Goal: Transaction & Acquisition: Purchase product/service

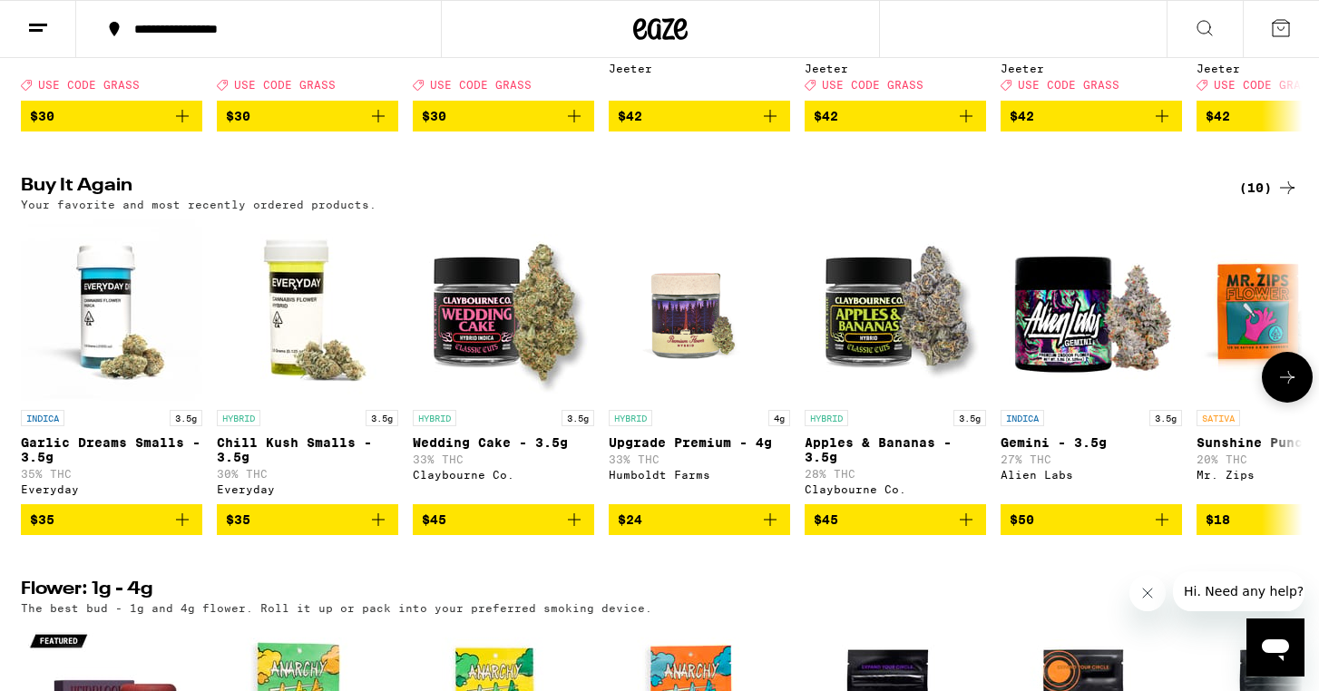
click at [194, 535] on button "$35" at bounding box center [111, 519] width 181 height 31
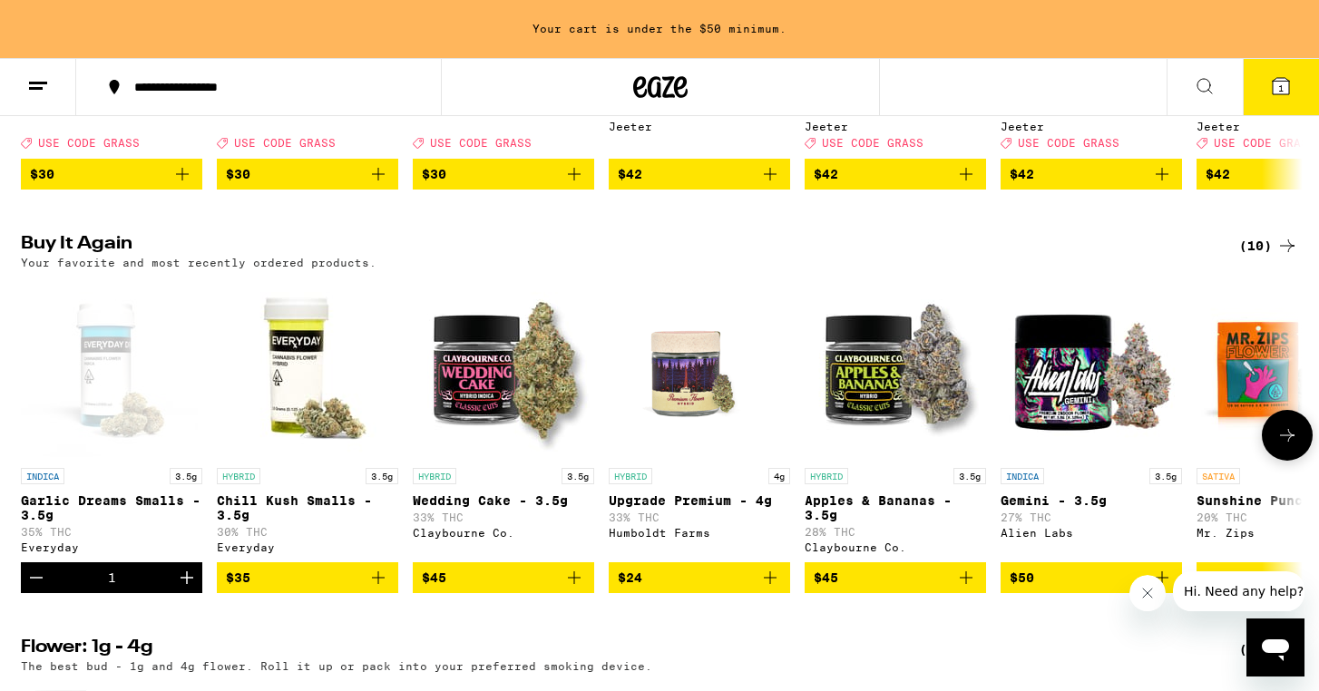
click at [387, 589] on icon "Add to bag" at bounding box center [378, 578] width 22 height 22
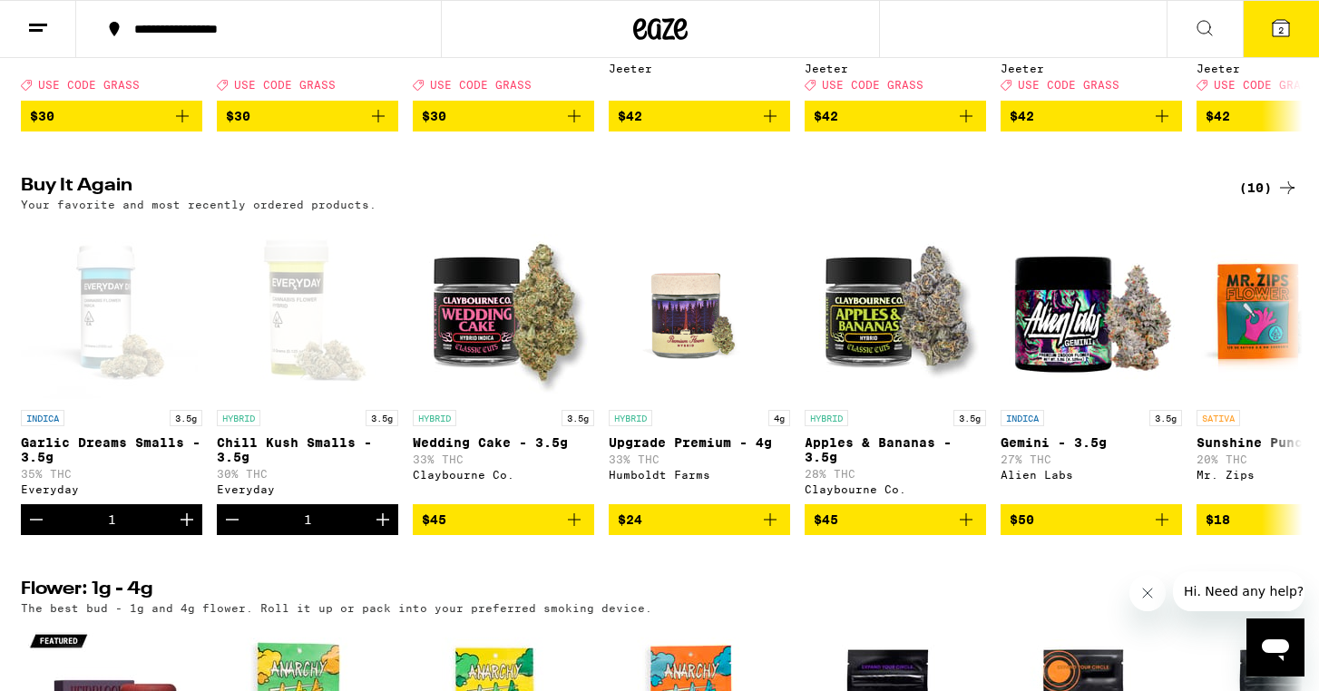
click at [1275, 31] on icon at bounding box center [1281, 28] width 16 height 16
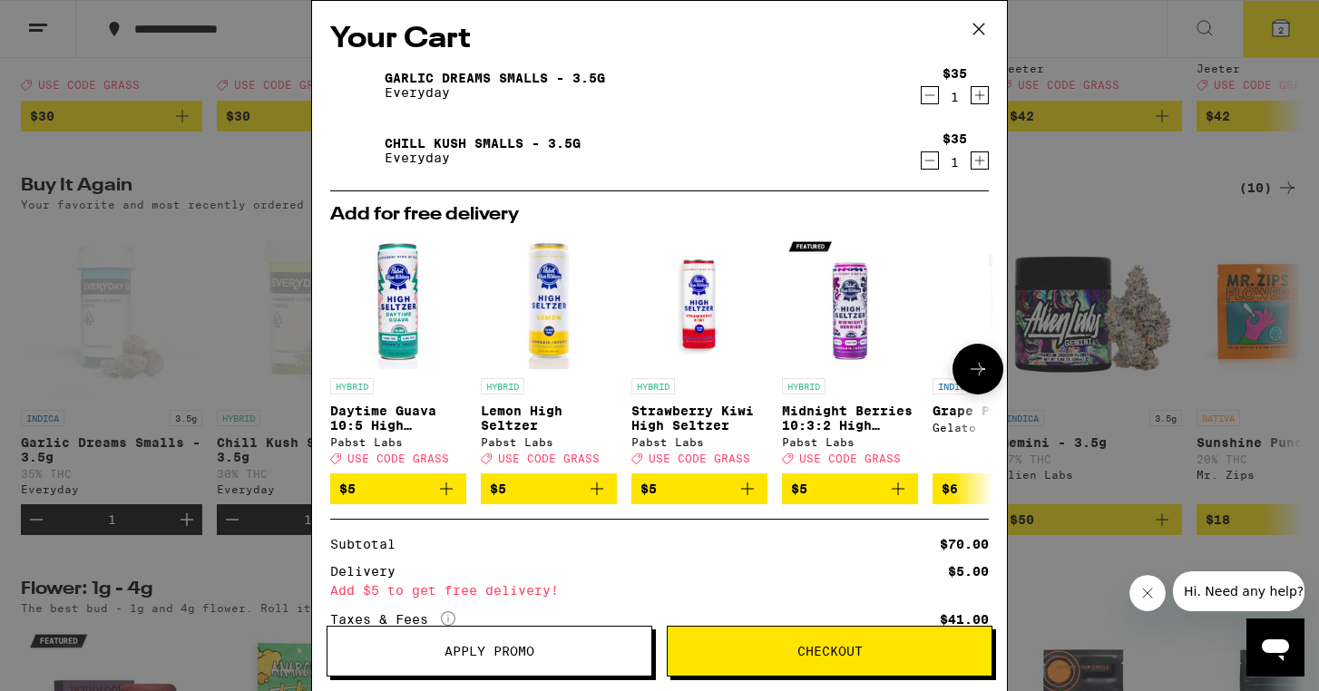
click at [447, 496] on icon "Add to bag" at bounding box center [447, 489] width 22 height 22
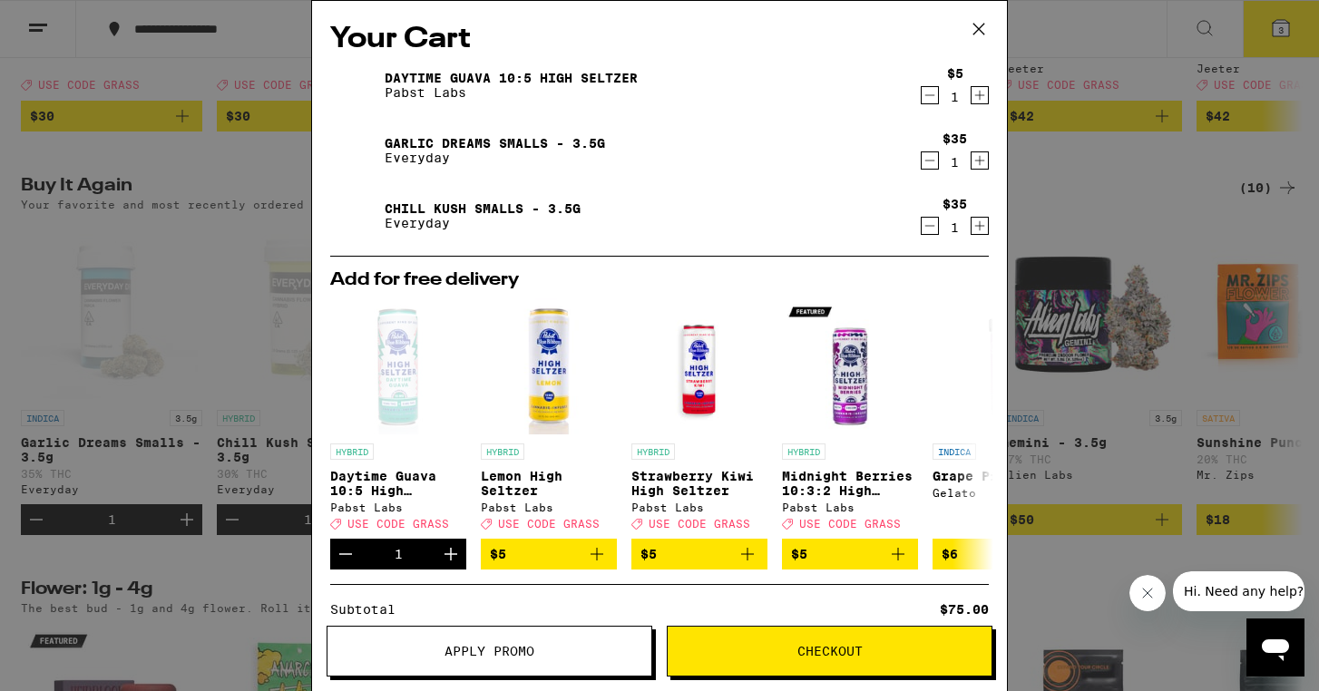
click at [767, 664] on button "Checkout" at bounding box center [830, 651] width 326 height 51
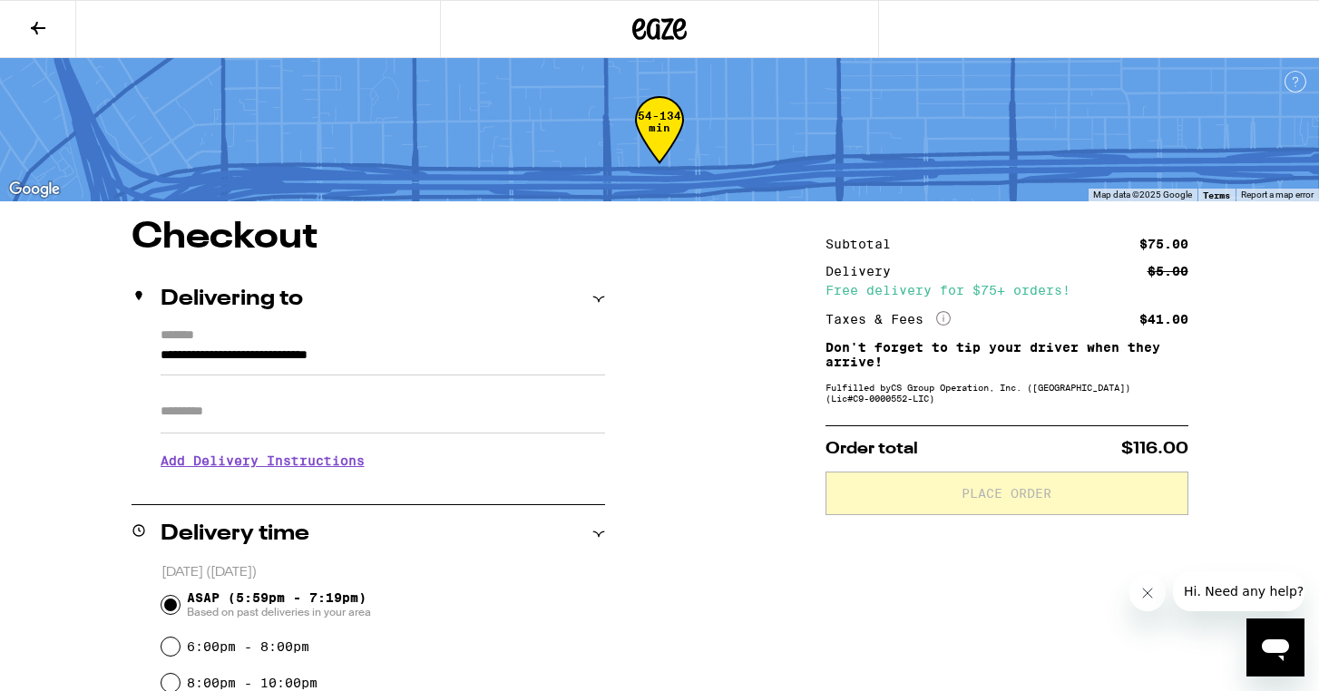
click at [318, 415] on input "Apt/Suite" at bounding box center [383, 412] width 445 height 44
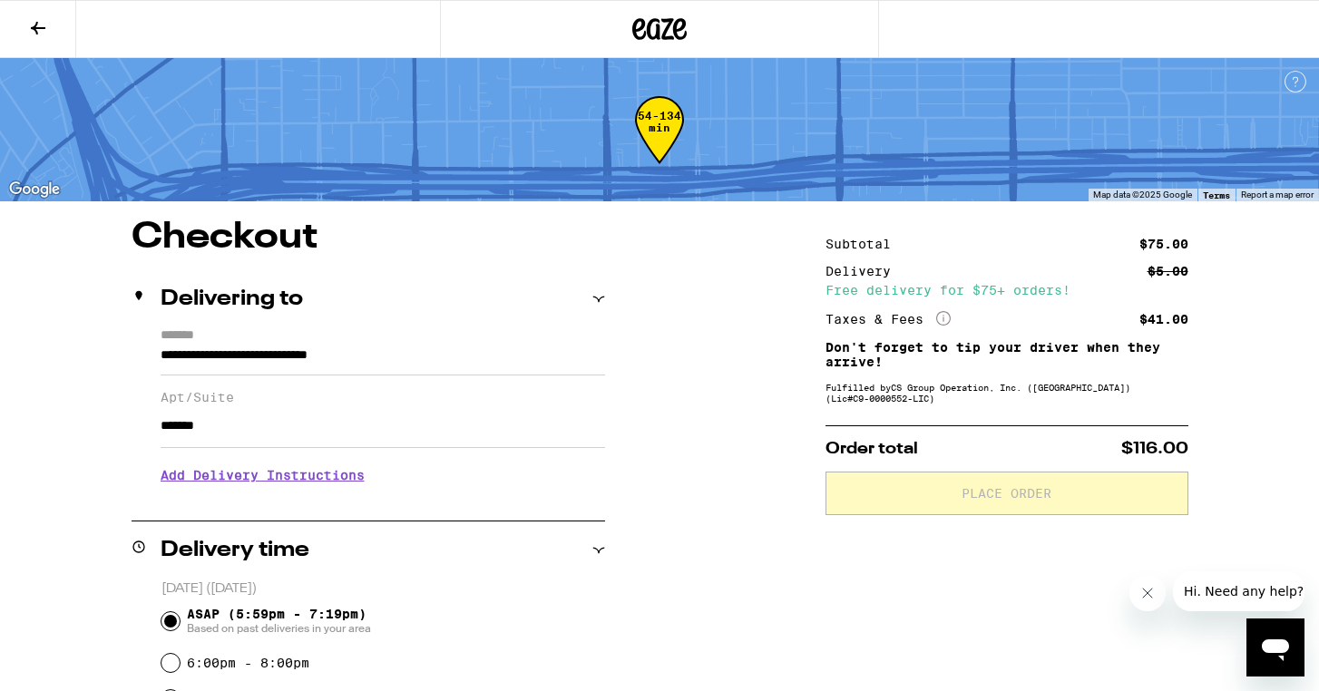
type input "*******"
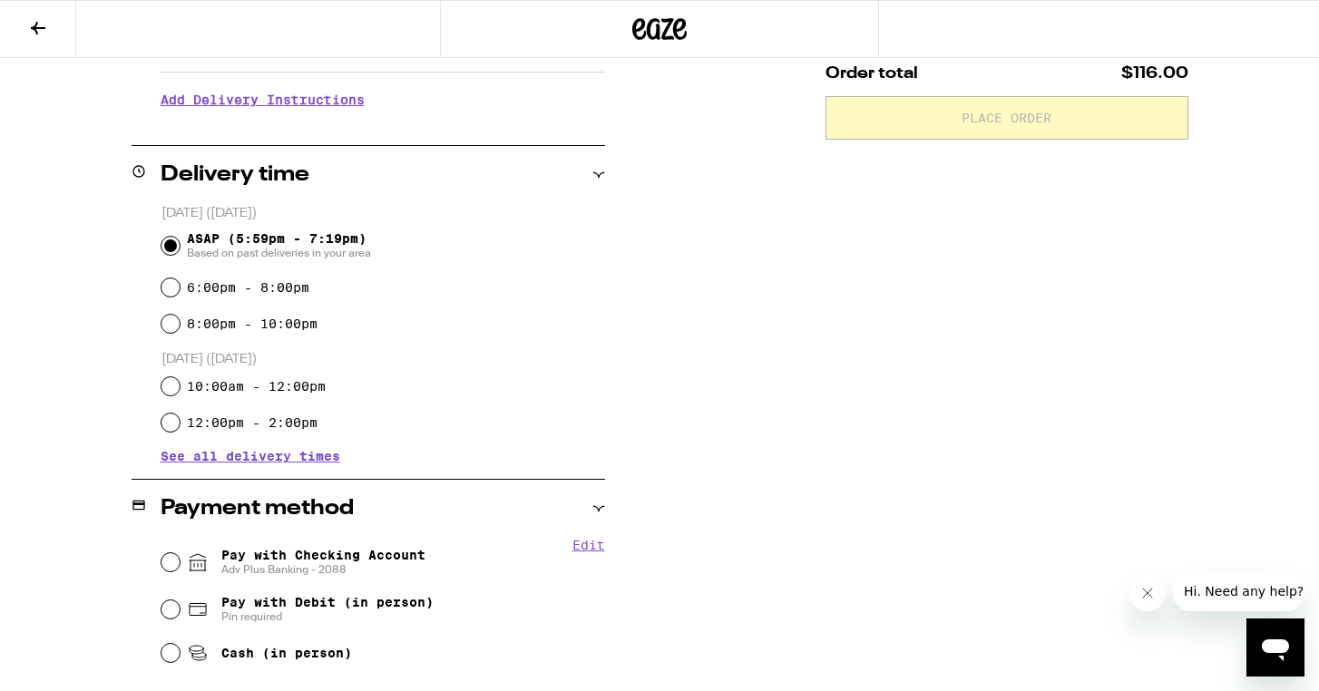
scroll to position [382, 0]
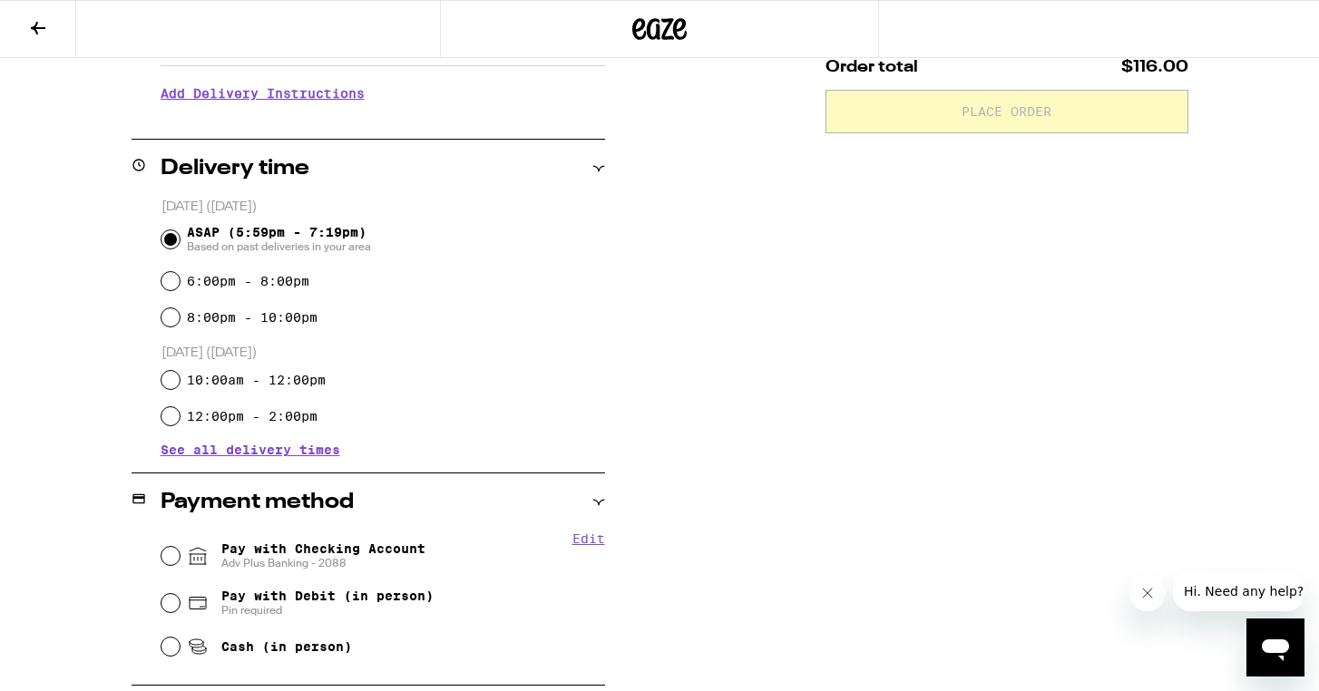
click at [168, 559] on input "Pay with Checking Account Adv Plus Banking - 2088" at bounding box center [171, 556] width 18 height 18
radio input "true"
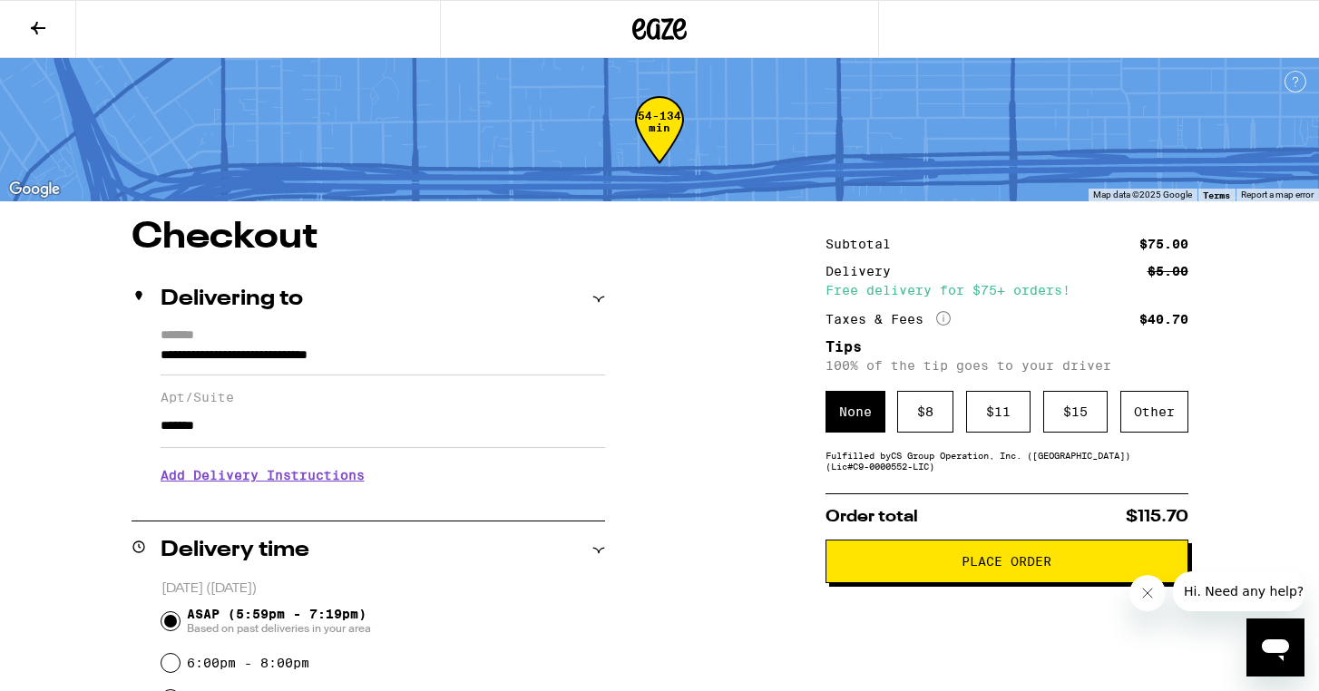
scroll to position [0, 0]
click at [1006, 423] on div "$ 11" at bounding box center [998, 412] width 64 height 42
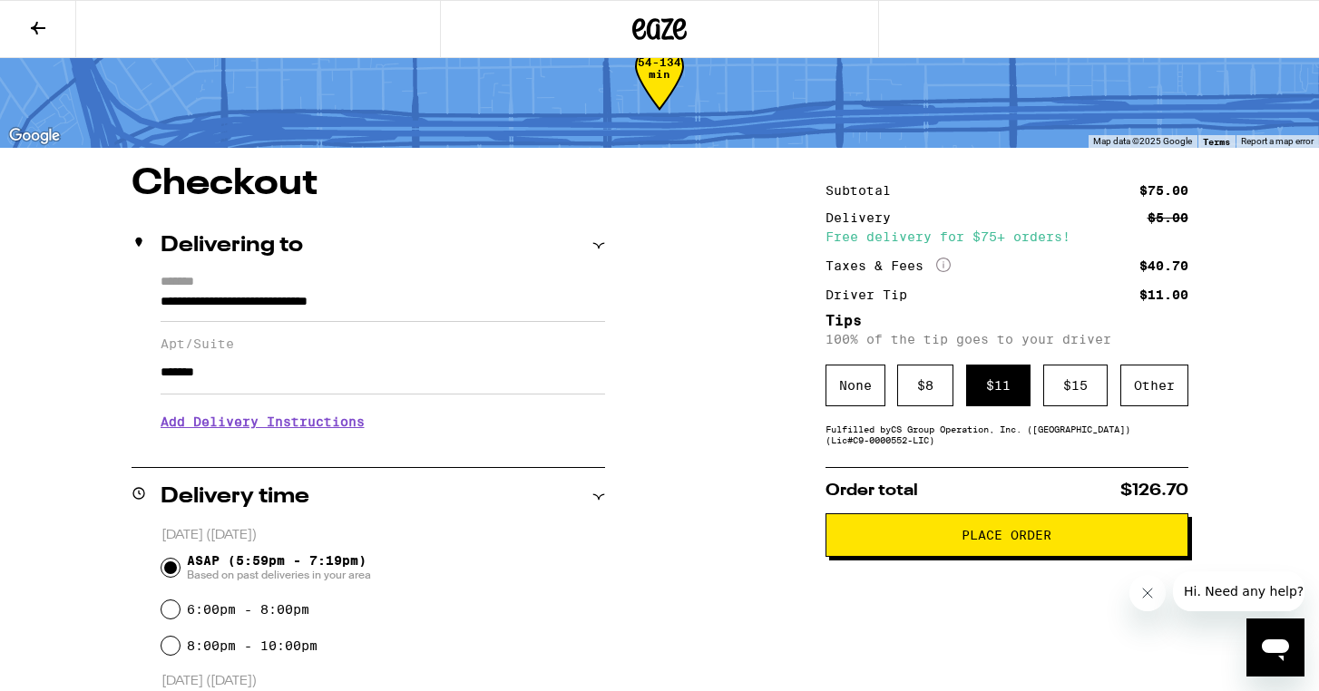
scroll to position [64, 0]
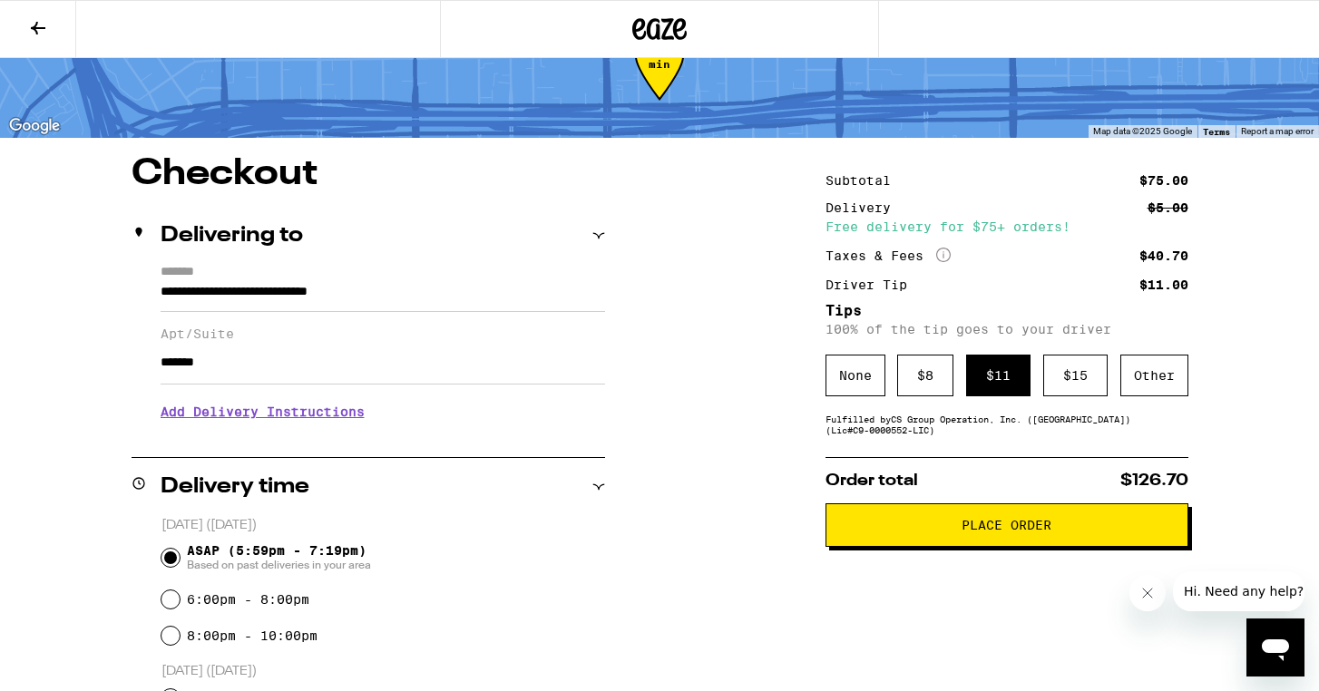
click at [1033, 532] on span "Place Order" at bounding box center [1007, 525] width 90 height 13
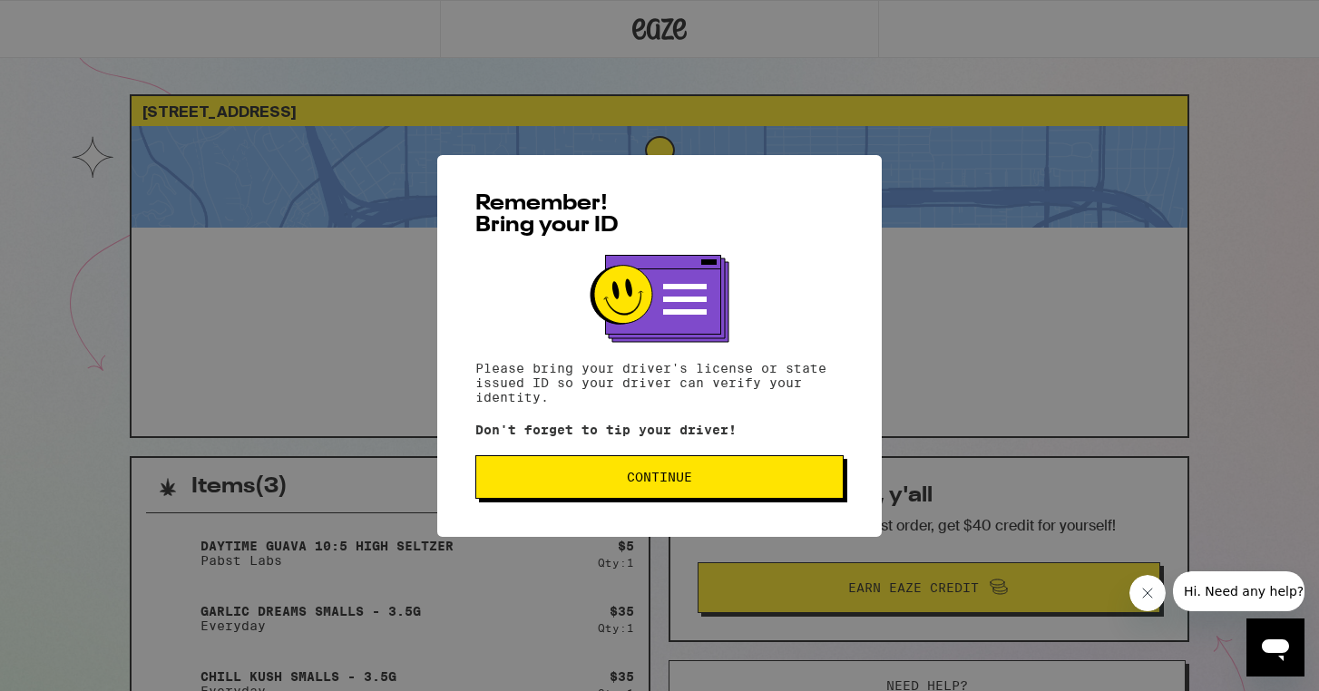
click at [699, 477] on span "Continue" at bounding box center [660, 477] width 338 height 13
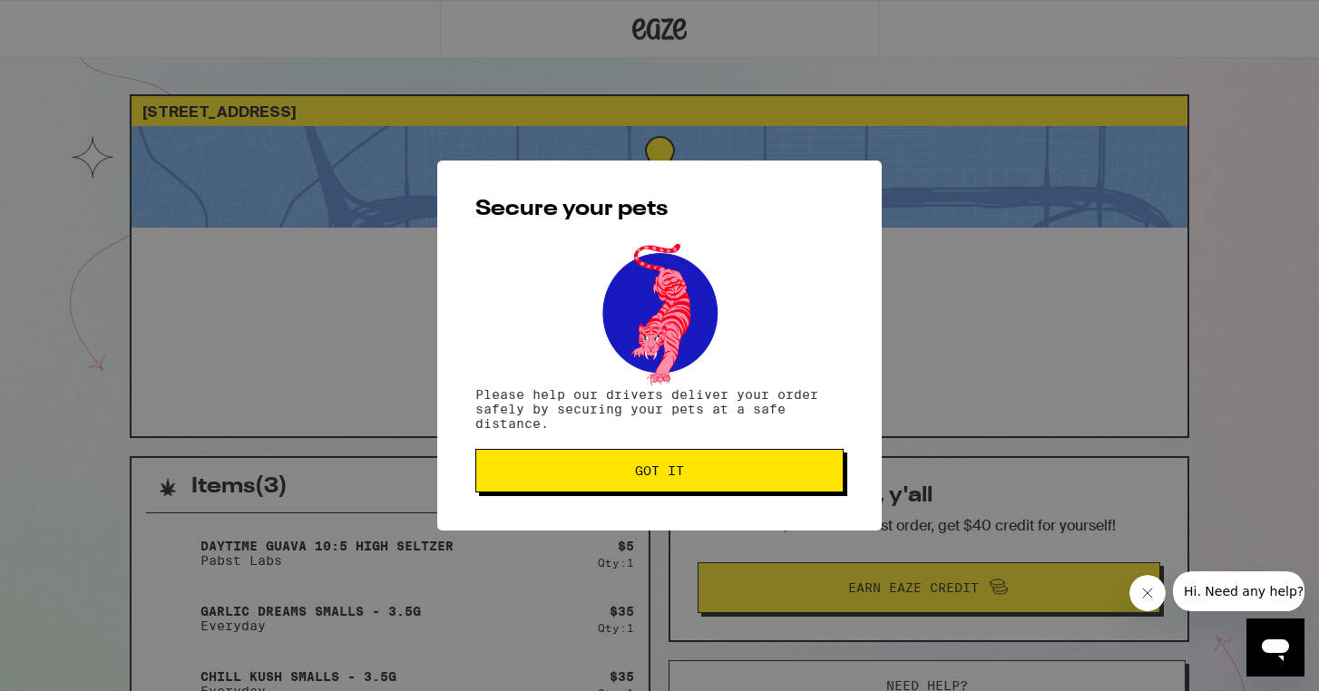
click at [699, 477] on span "Got it" at bounding box center [660, 471] width 338 height 13
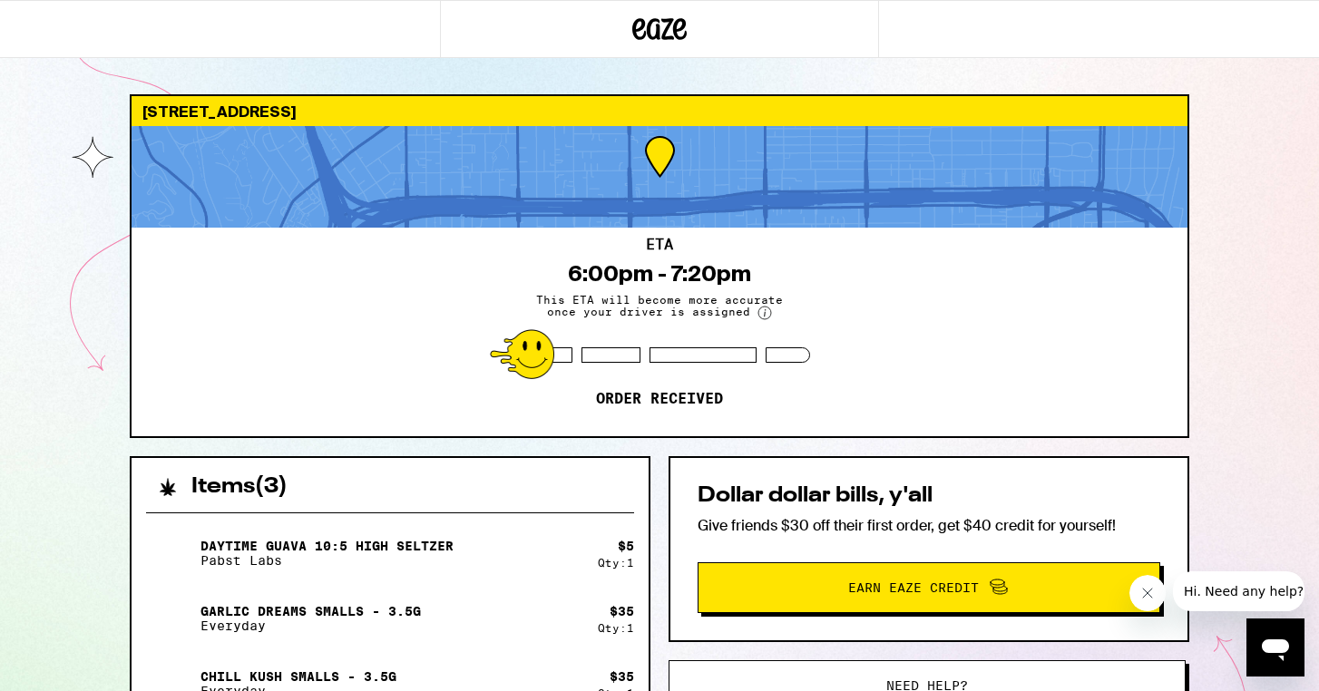
click at [1202, 251] on div "449 N Catalina Ave Pasadena 91106 ETA 6:00pm - 7:20pm This ETA will become more…" at bounding box center [659, 548] width 1089 height 909
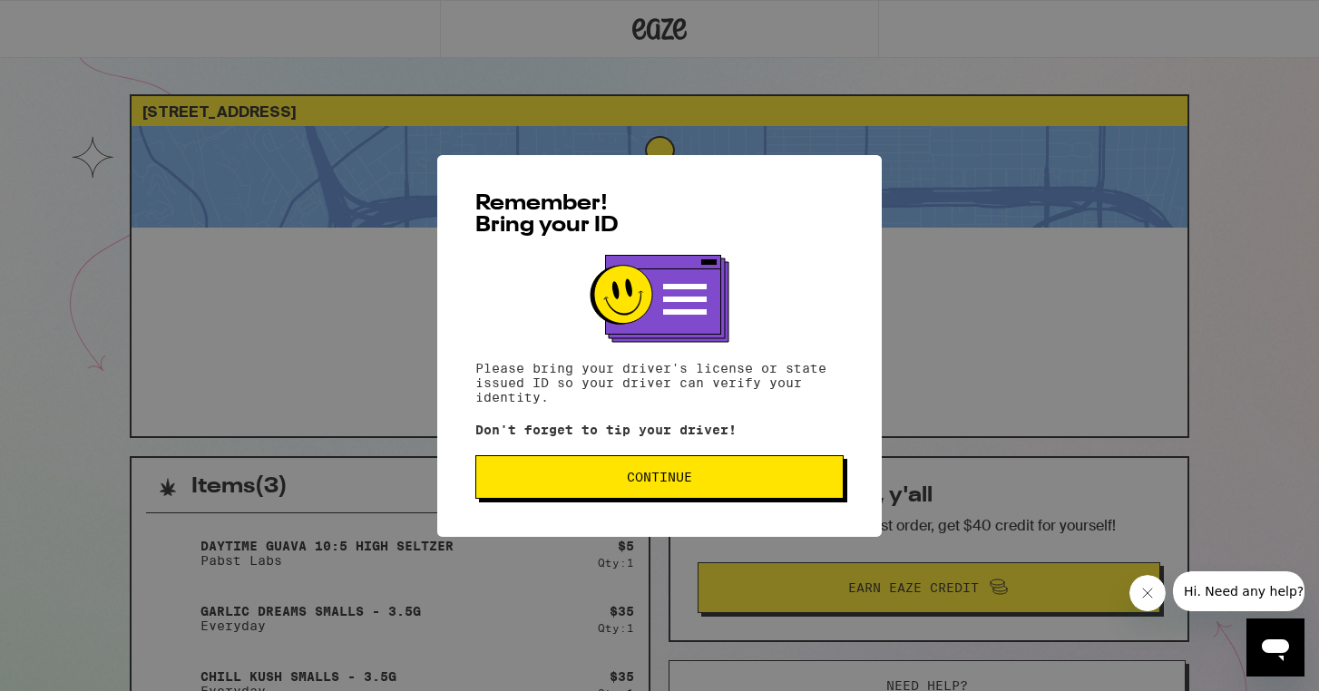
click at [592, 493] on button "Continue" at bounding box center [659, 477] width 368 height 44
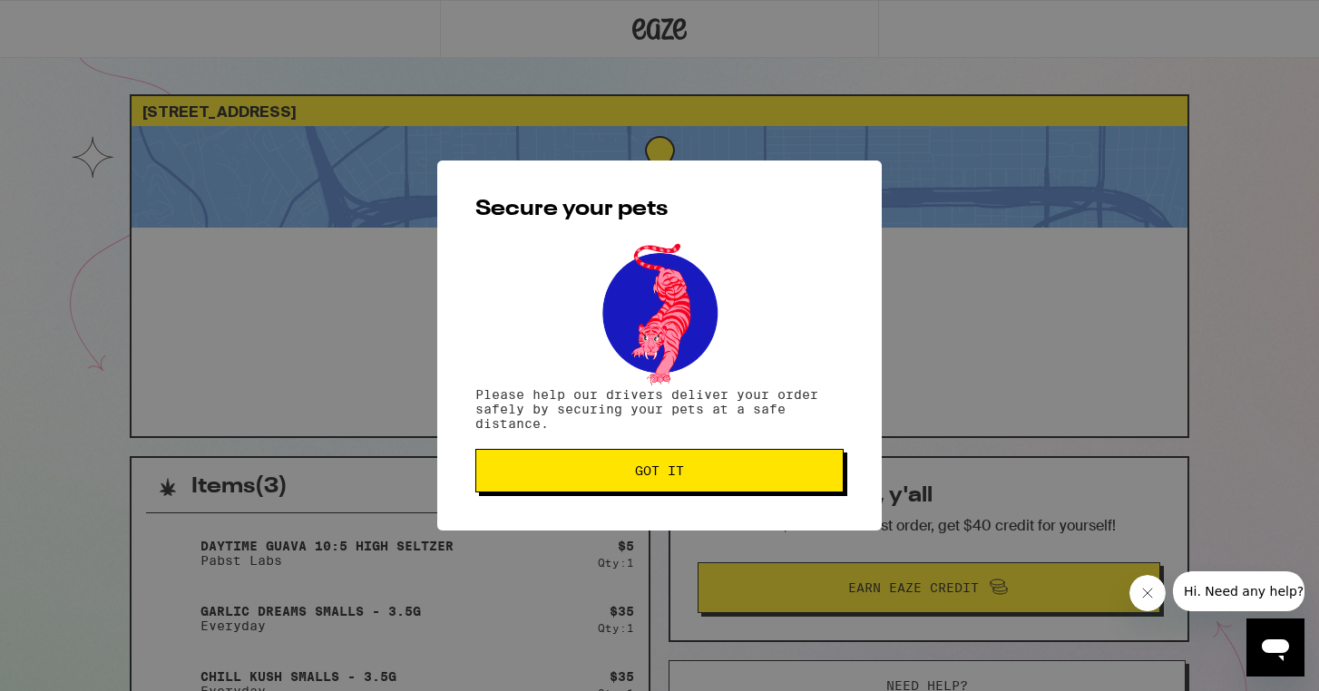
click at [592, 480] on button "Got it" at bounding box center [659, 471] width 368 height 44
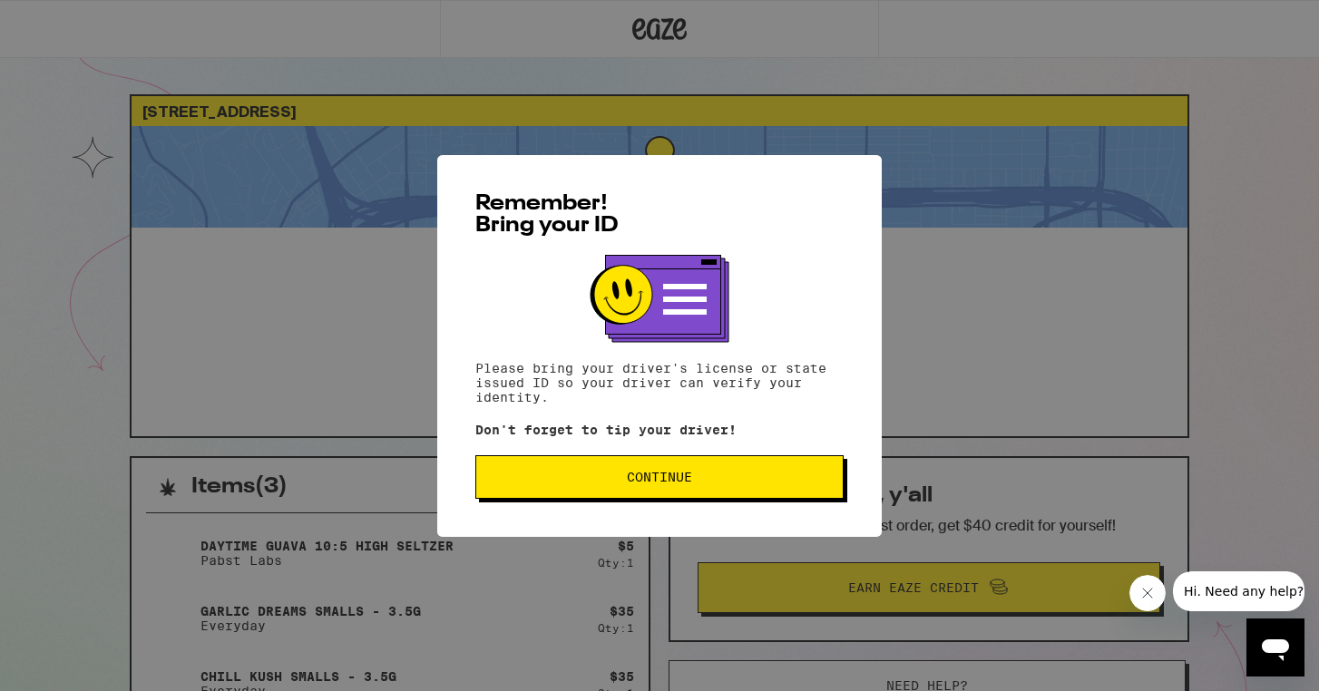
click at [551, 489] on button "Continue" at bounding box center [659, 477] width 368 height 44
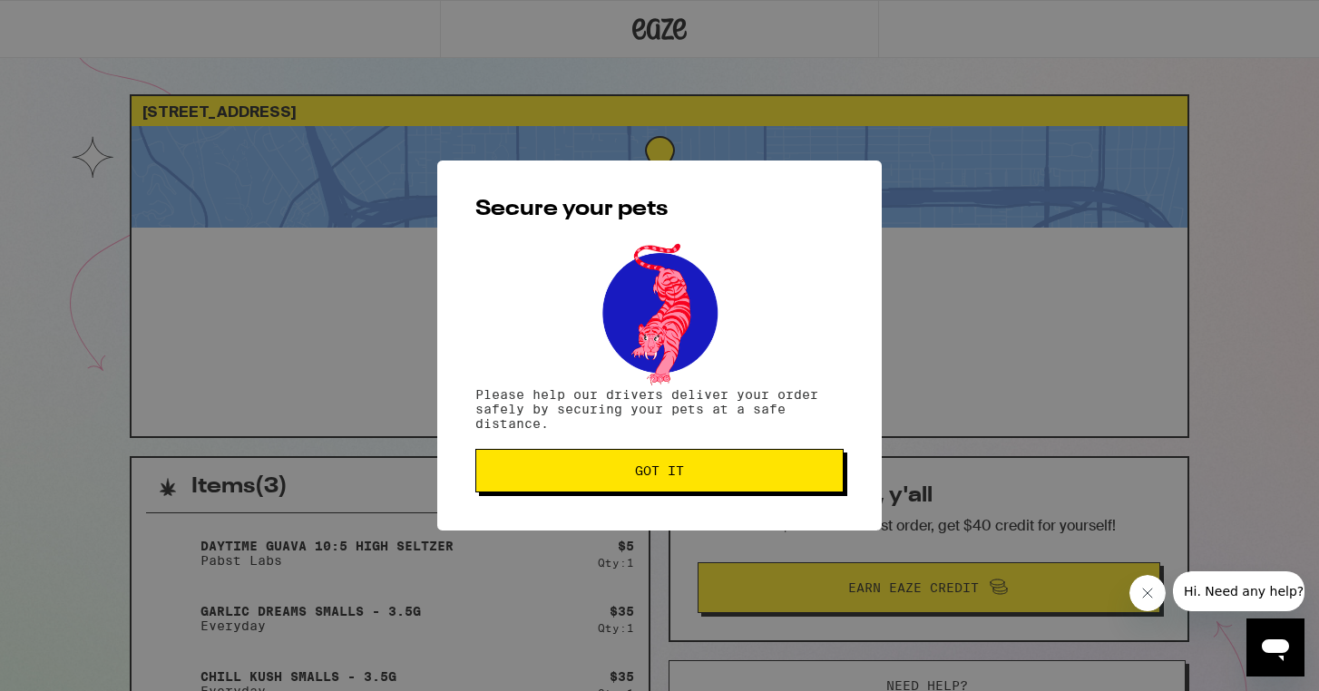
click at [551, 489] on button "Got it" at bounding box center [659, 471] width 368 height 44
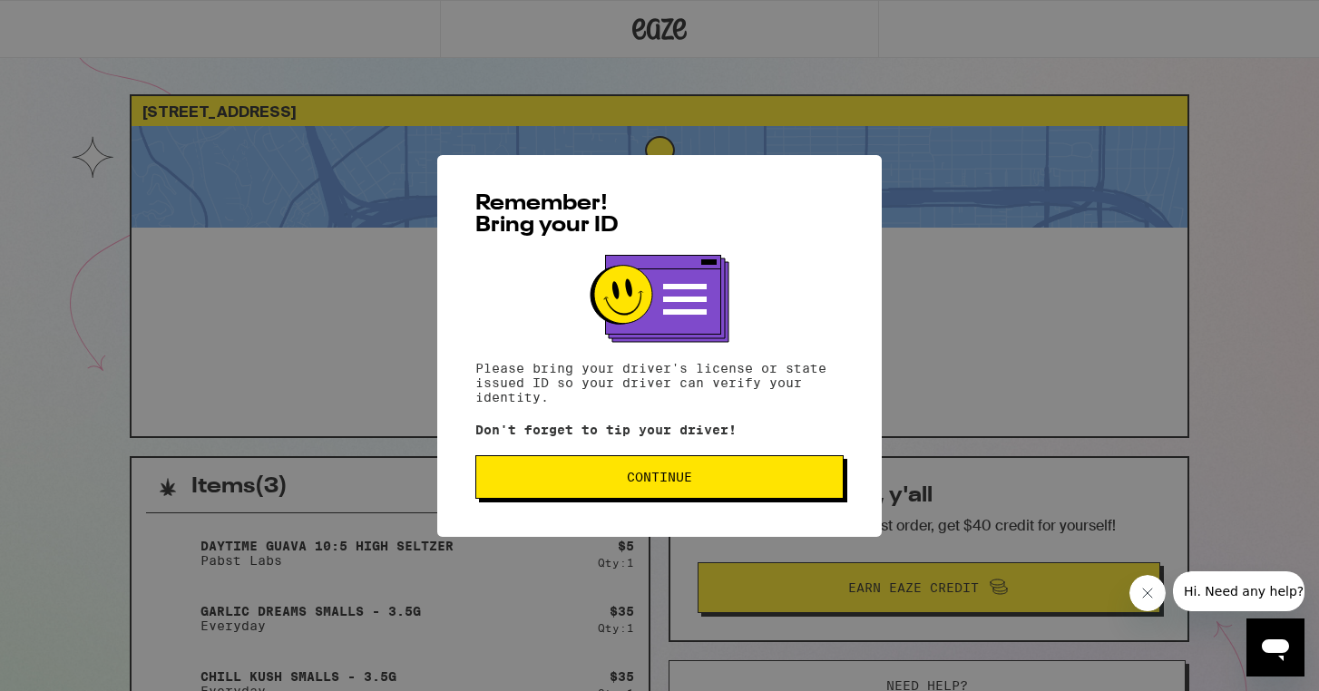
click at [661, 484] on span "Continue" at bounding box center [659, 477] width 65 height 13
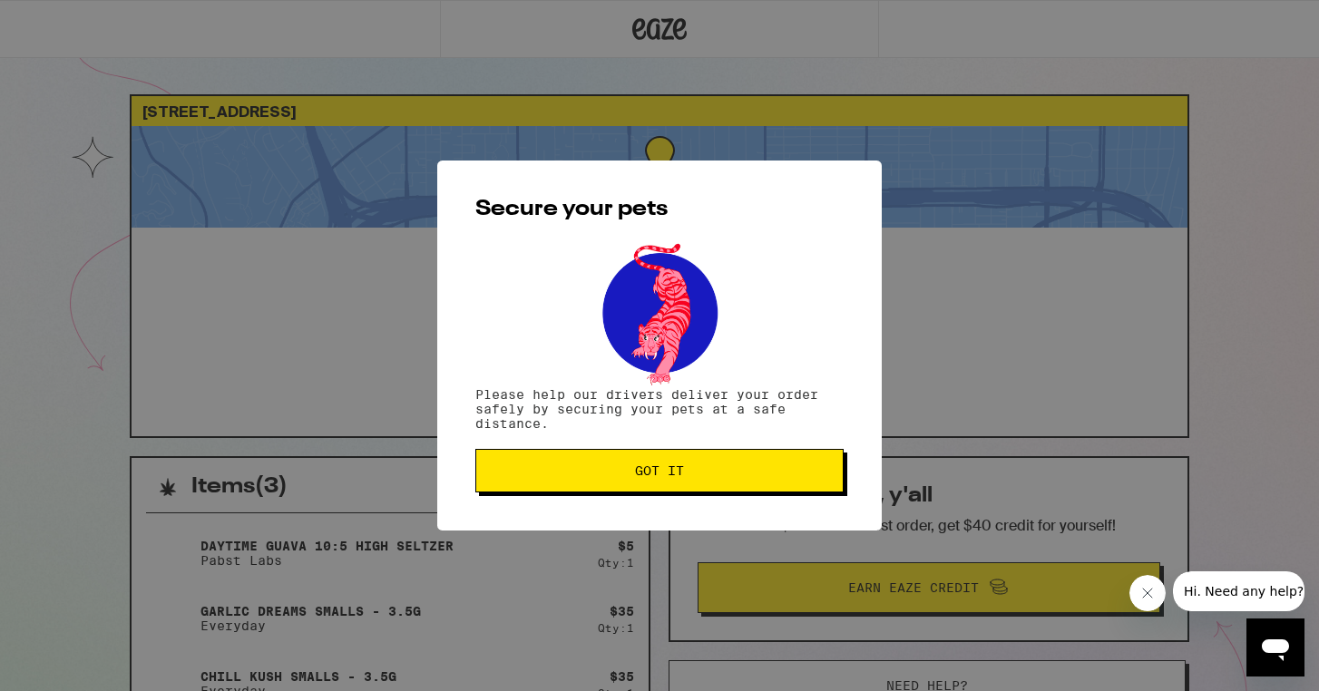
click at [661, 486] on button "Got it" at bounding box center [659, 471] width 368 height 44
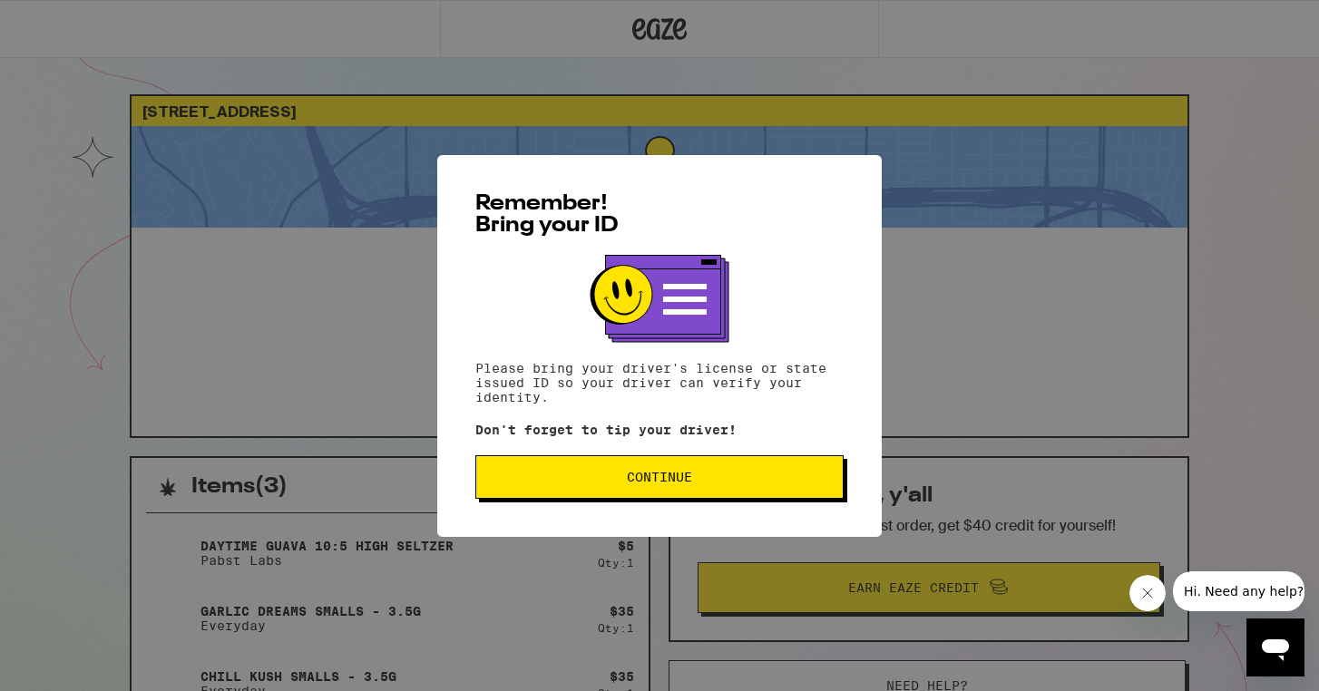
click at [705, 483] on span "Continue" at bounding box center [660, 477] width 338 height 13
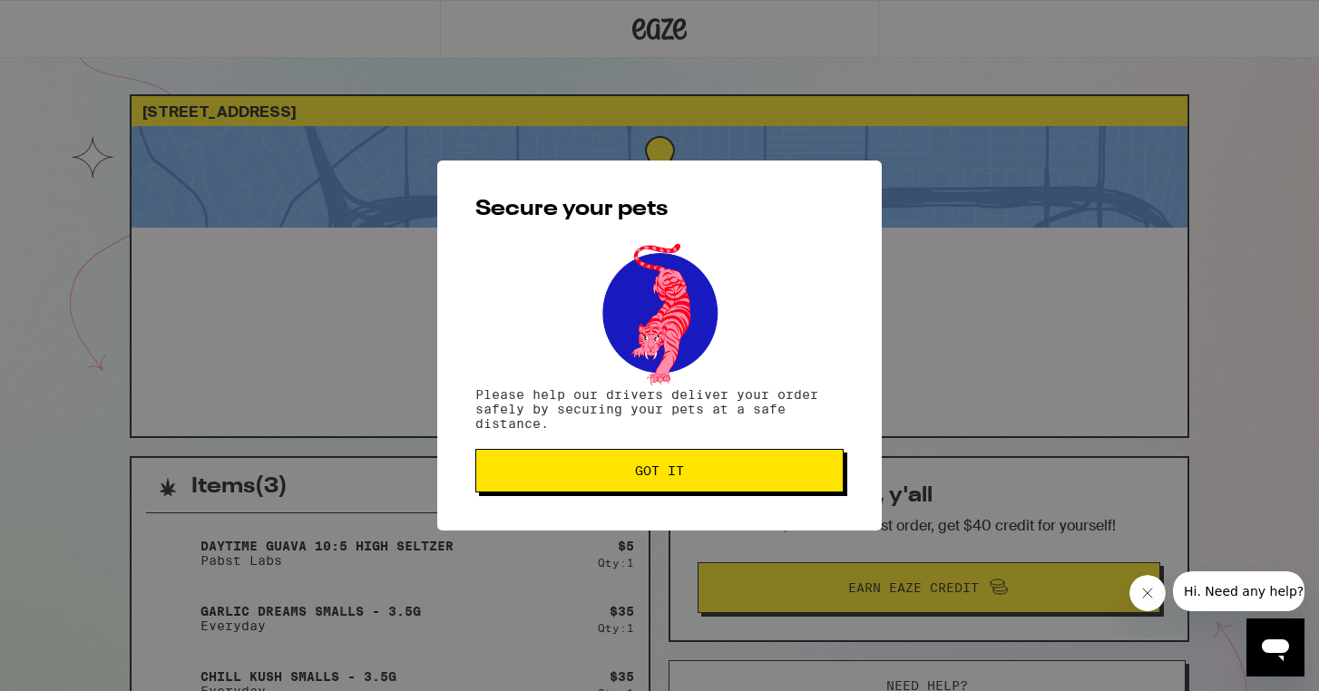
click at [705, 483] on button "Got it" at bounding box center [659, 471] width 368 height 44
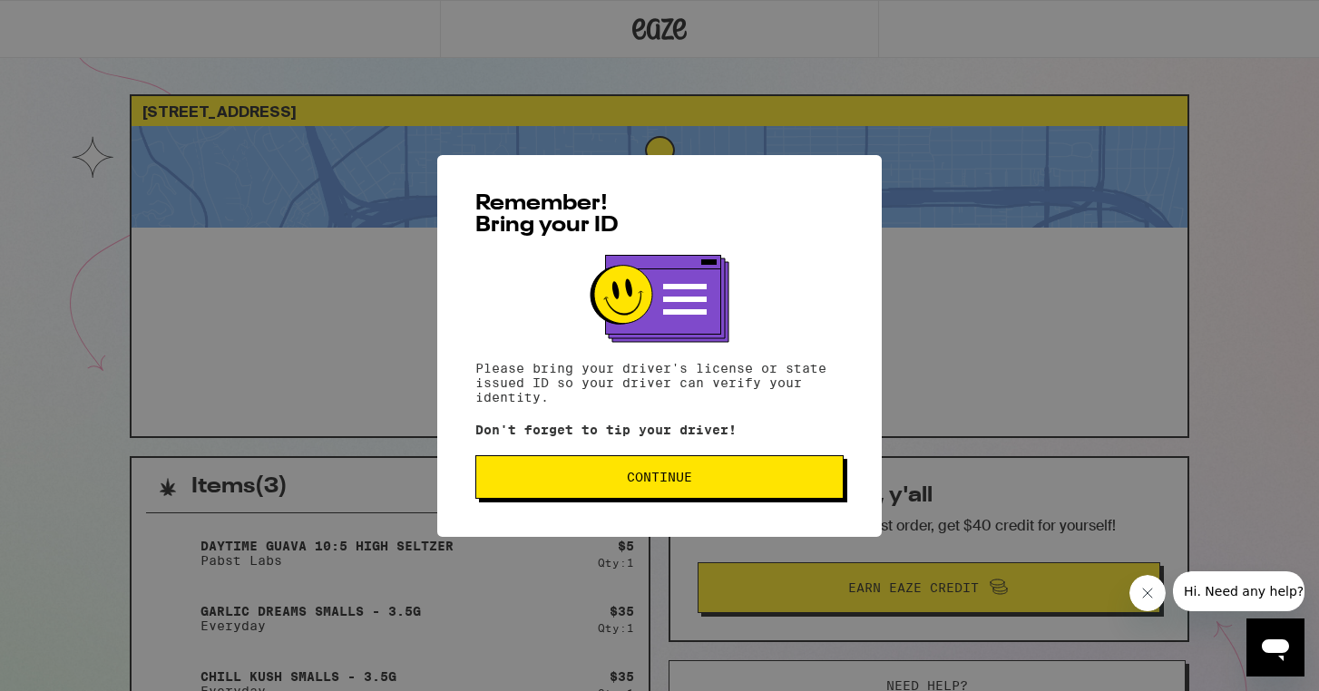
click at [703, 488] on button "Continue" at bounding box center [659, 477] width 368 height 44
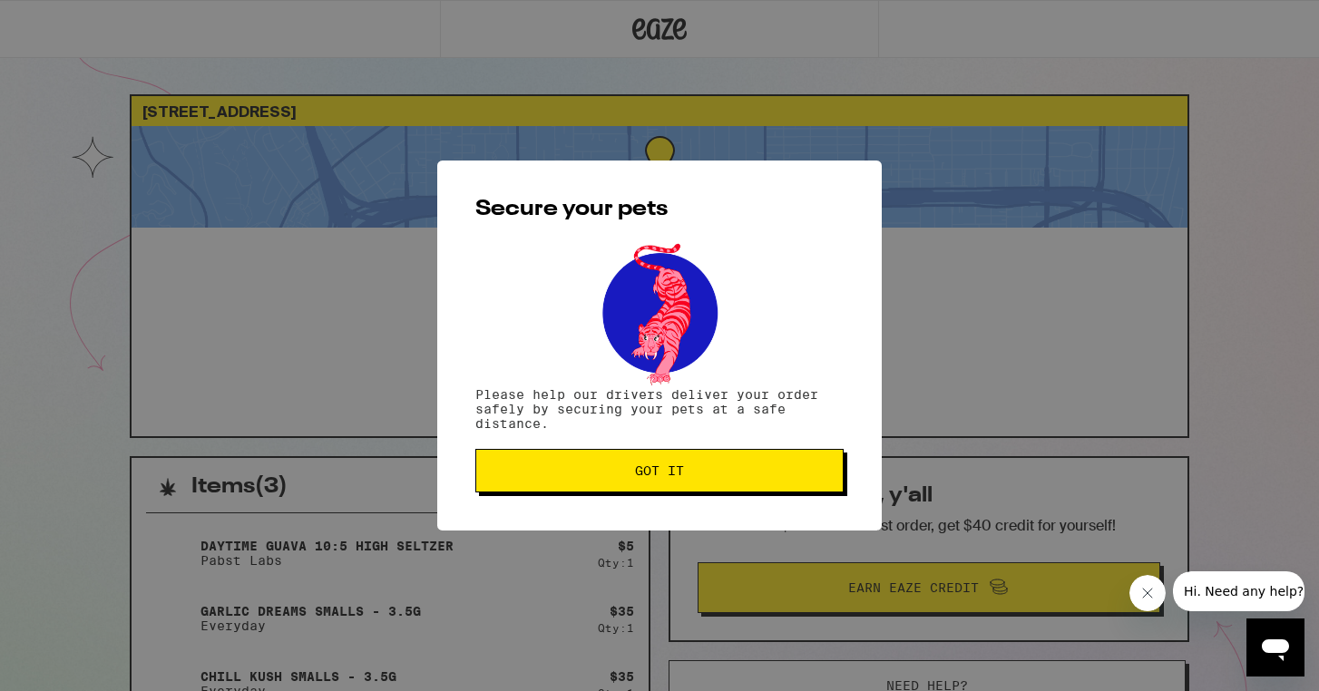
click at [703, 488] on button "Got it" at bounding box center [659, 471] width 368 height 44
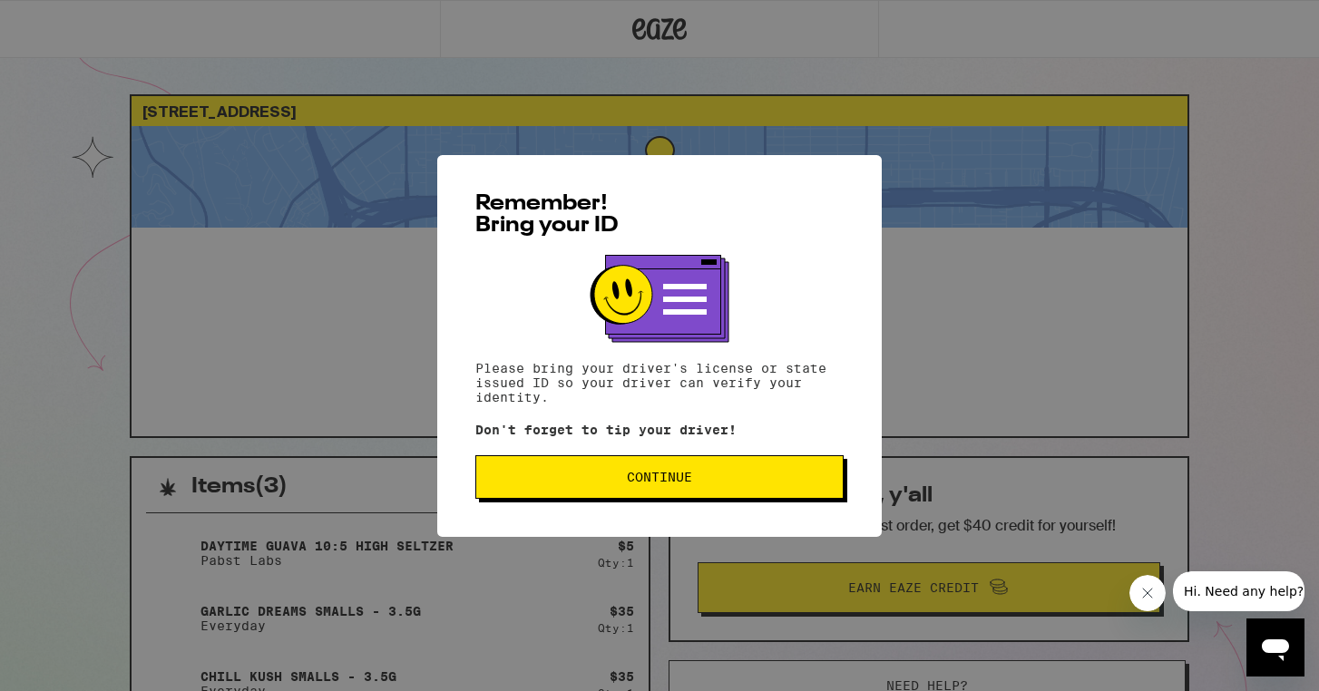
click at [651, 466] on button "Continue" at bounding box center [659, 477] width 368 height 44
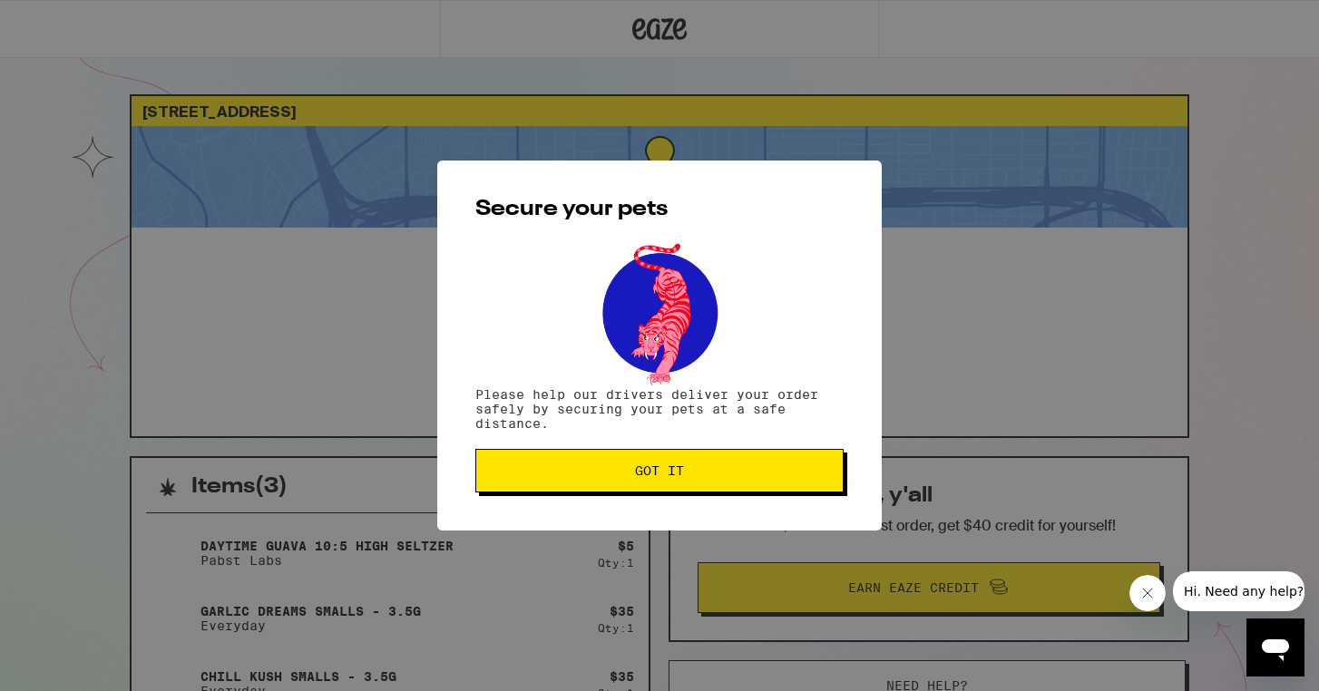
click at [651, 467] on span "Got it" at bounding box center [659, 471] width 49 height 13
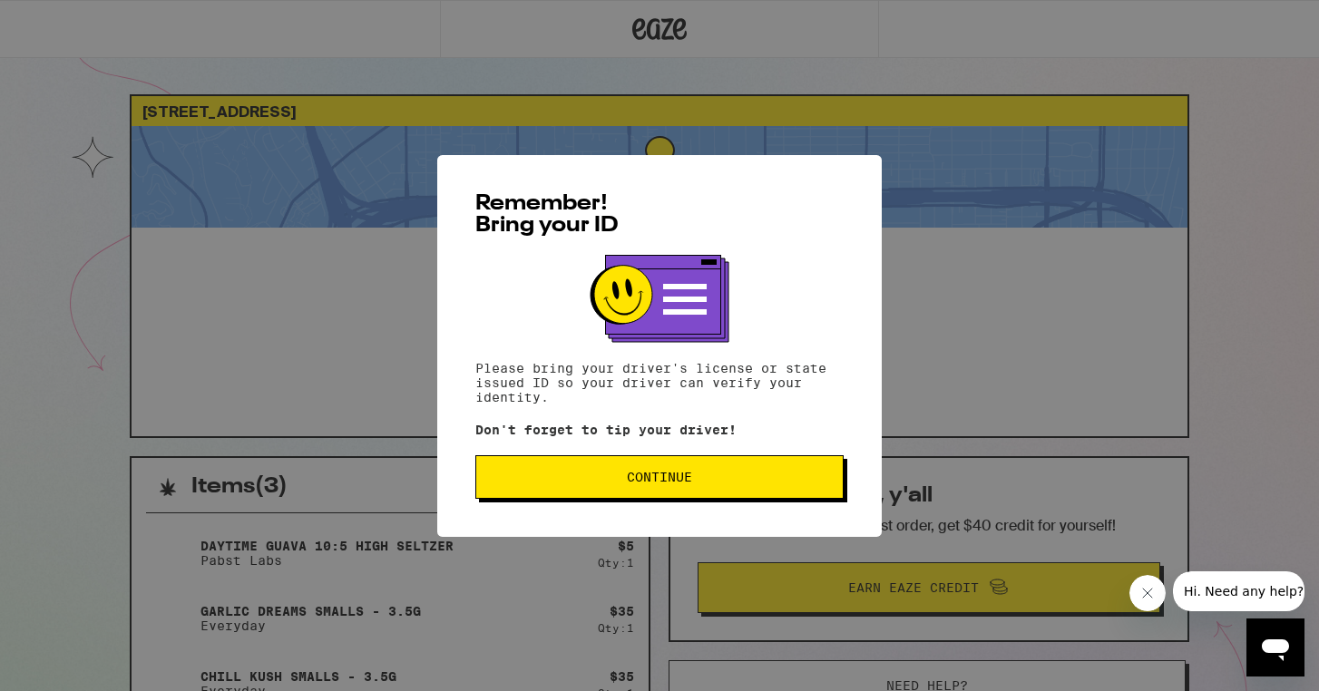
click at [614, 499] on button "Continue" at bounding box center [659, 477] width 368 height 44
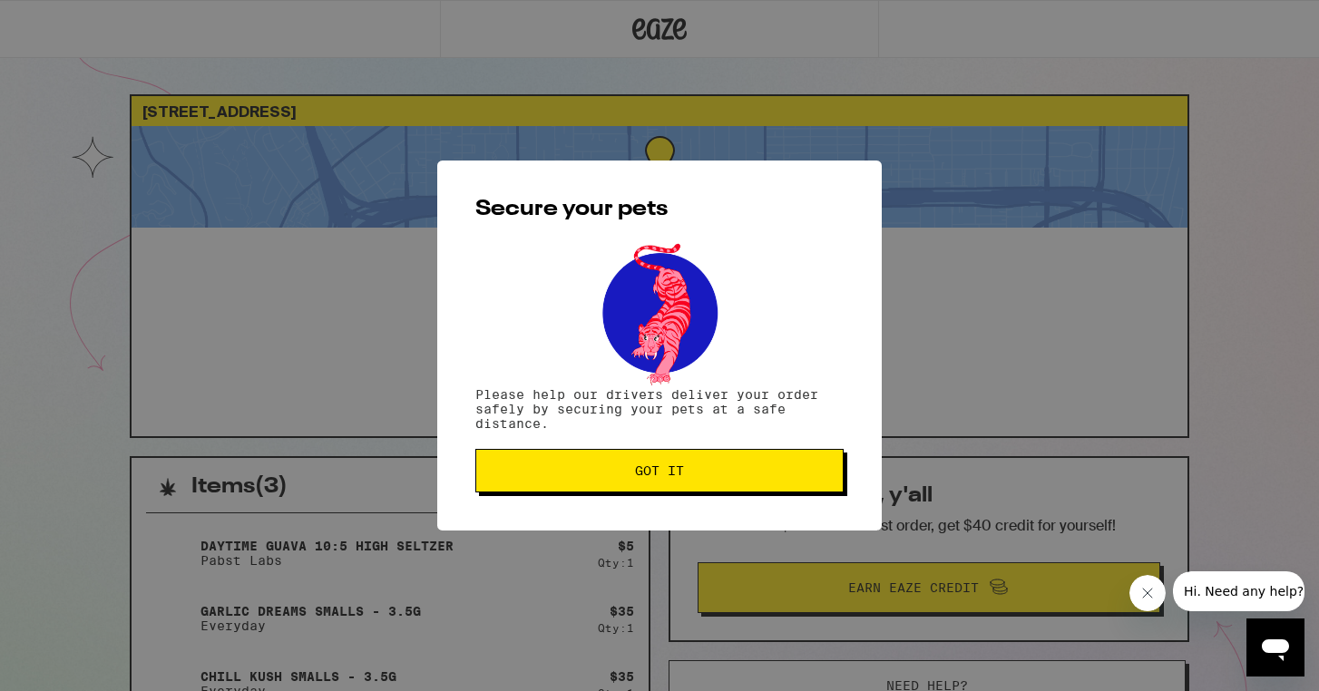
click at [615, 485] on button "Got it" at bounding box center [659, 471] width 368 height 44
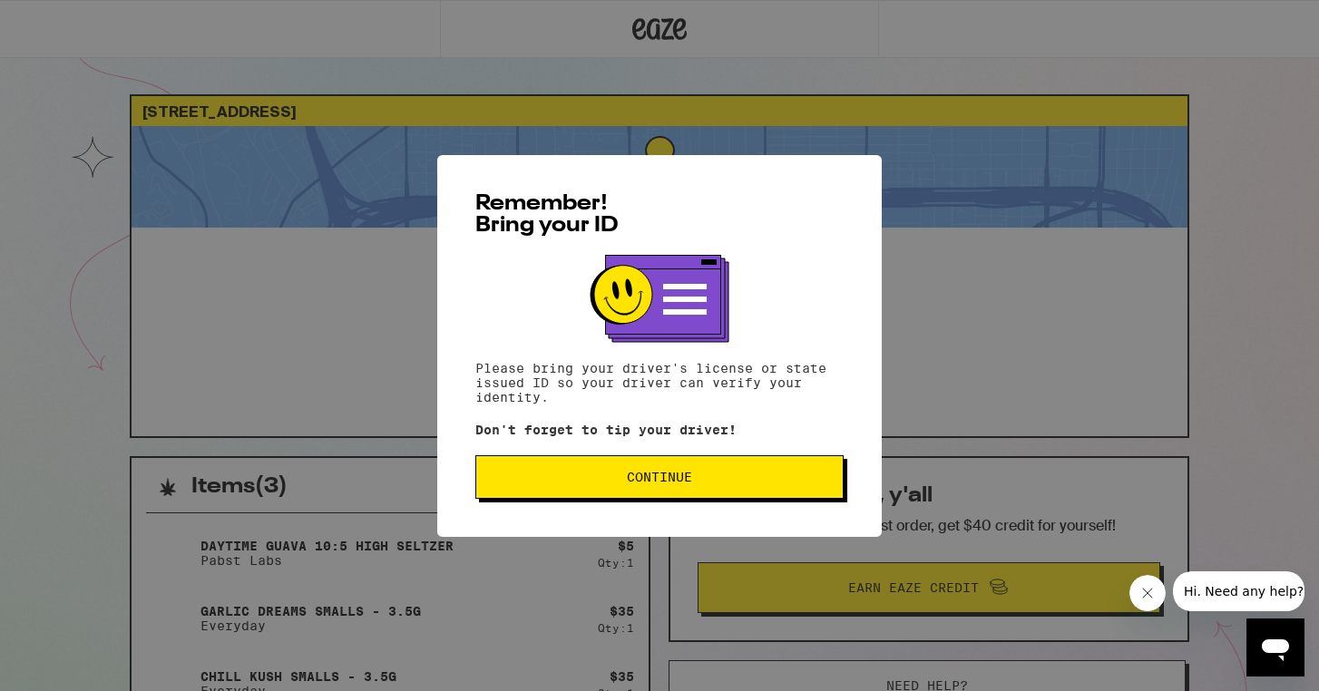
click at [631, 490] on button "Continue" at bounding box center [659, 477] width 368 height 44
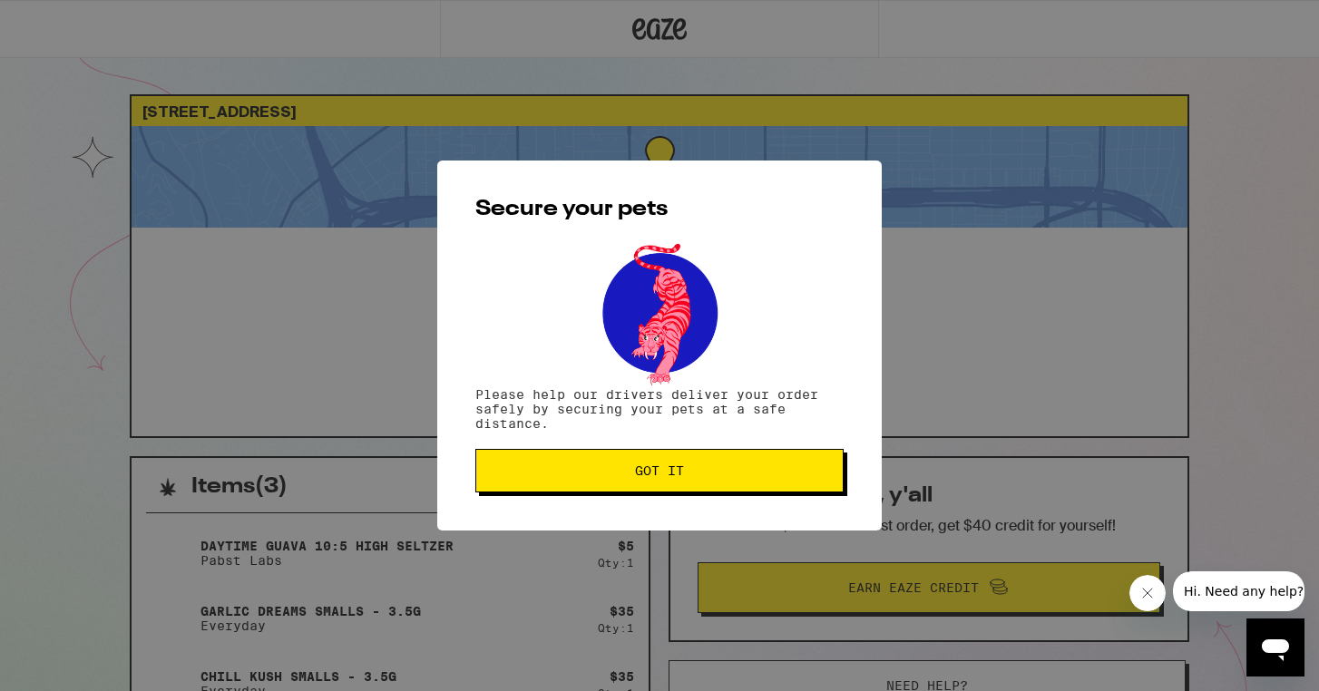
click at [631, 490] on button "Got it" at bounding box center [659, 471] width 368 height 44
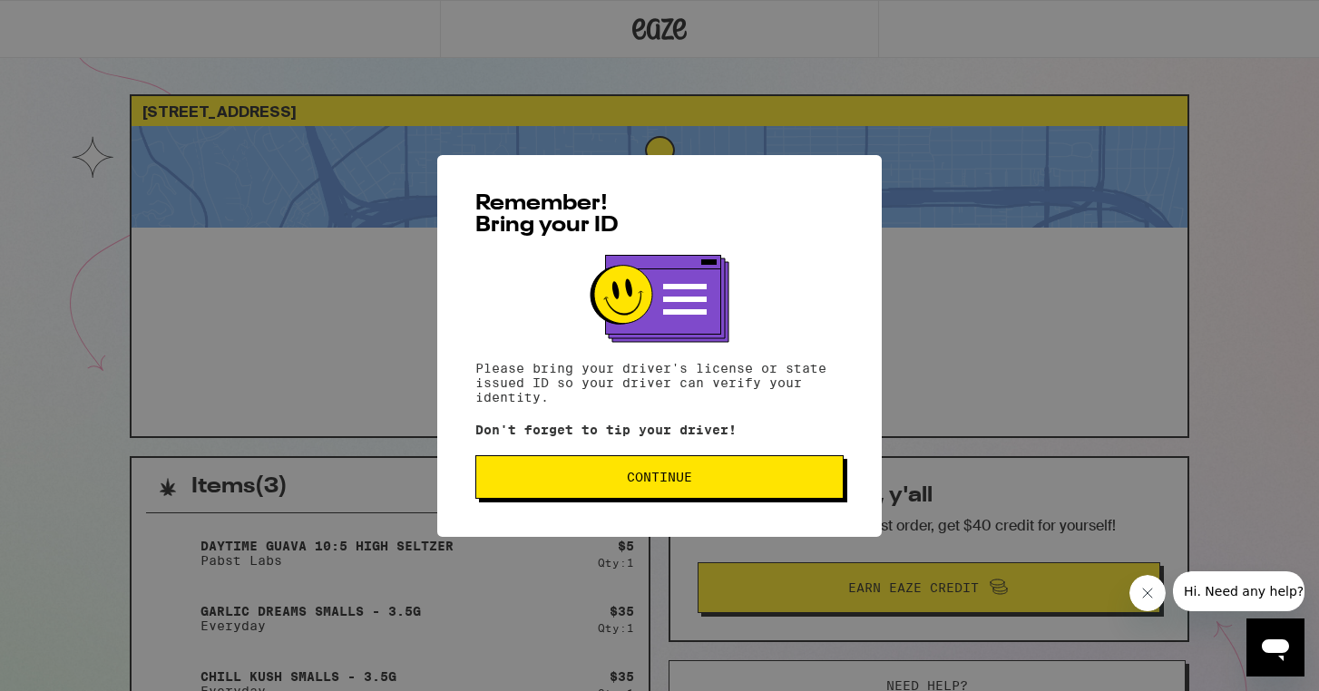
click at [683, 494] on button "Continue" at bounding box center [659, 477] width 368 height 44
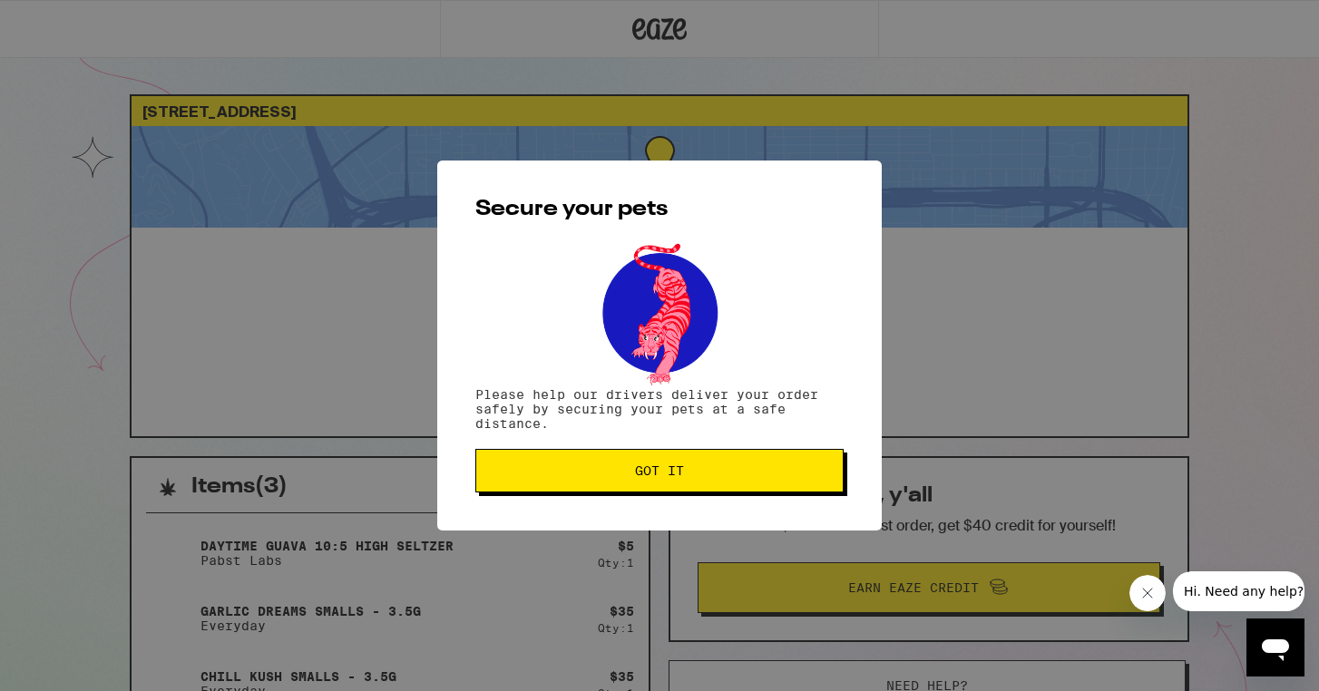
click at [683, 493] on button "Got it" at bounding box center [659, 471] width 368 height 44
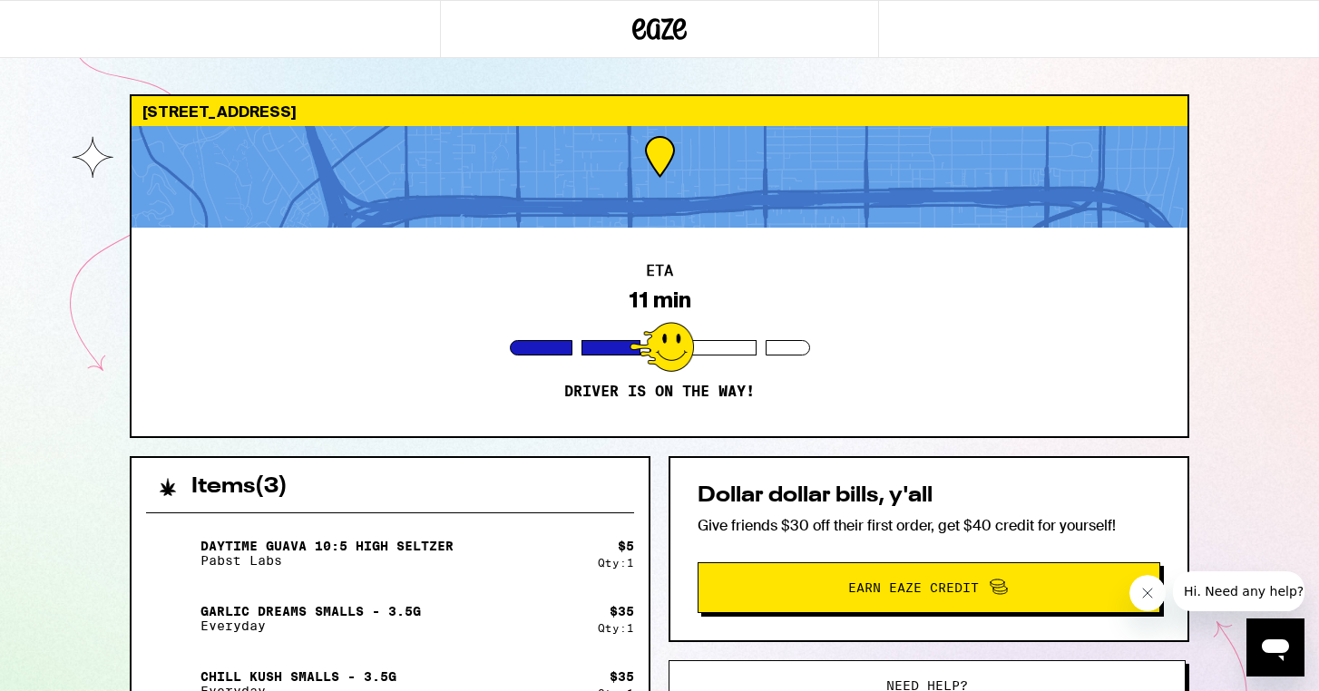
click at [41, 345] on div "[STREET_ADDRESS] ETA 11 min Driver is on the way! Items ( 3 ) Daytime Guava 10:…" at bounding box center [659, 494] width 1319 height 989
click at [41, 346] on div "449 N Catalina Ave Pasadena 91106 ETA 11 min Driver is on the way! Items ( 3 ) …" at bounding box center [659, 494] width 1319 height 989
click at [129, 277] on div "449 N Catalina Ave Pasadena 91106 ETA 11 min Driver is on the way! Items ( 3 ) …" at bounding box center [659, 541] width 1089 height 895
click at [127, 277] on div "449 N Catalina Ave Pasadena 91106 ETA 11 min Driver is on the way! Items ( 3 ) …" at bounding box center [659, 541] width 1089 height 895
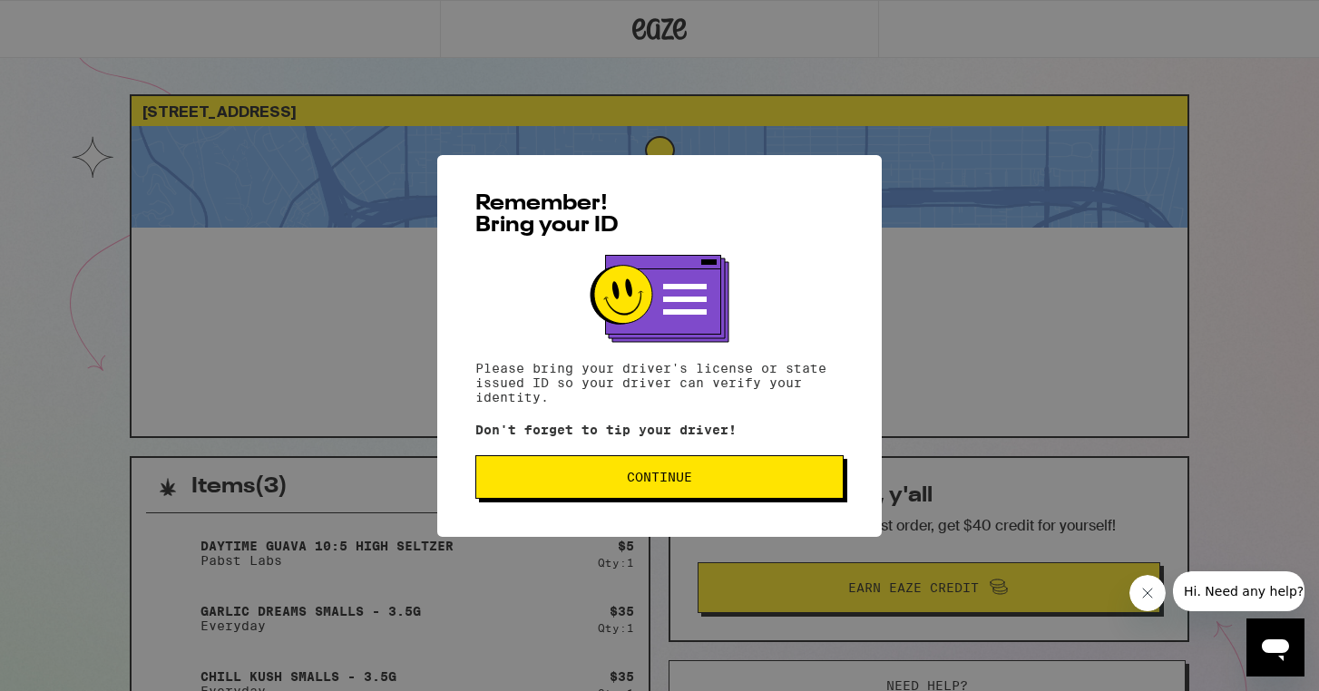
click at [635, 481] on span "Continue" at bounding box center [659, 477] width 65 height 13
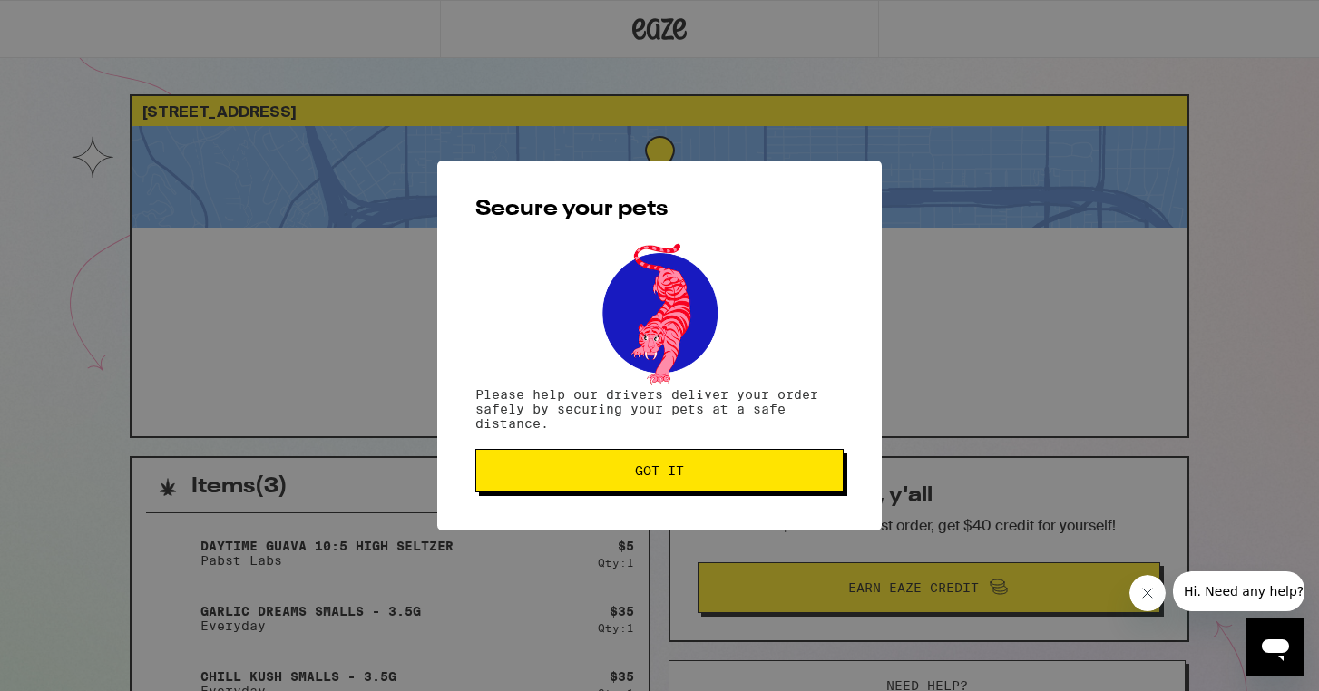
click at [635, 477] on span "Got it" at bounding box center [659, 471] width 49 height 13
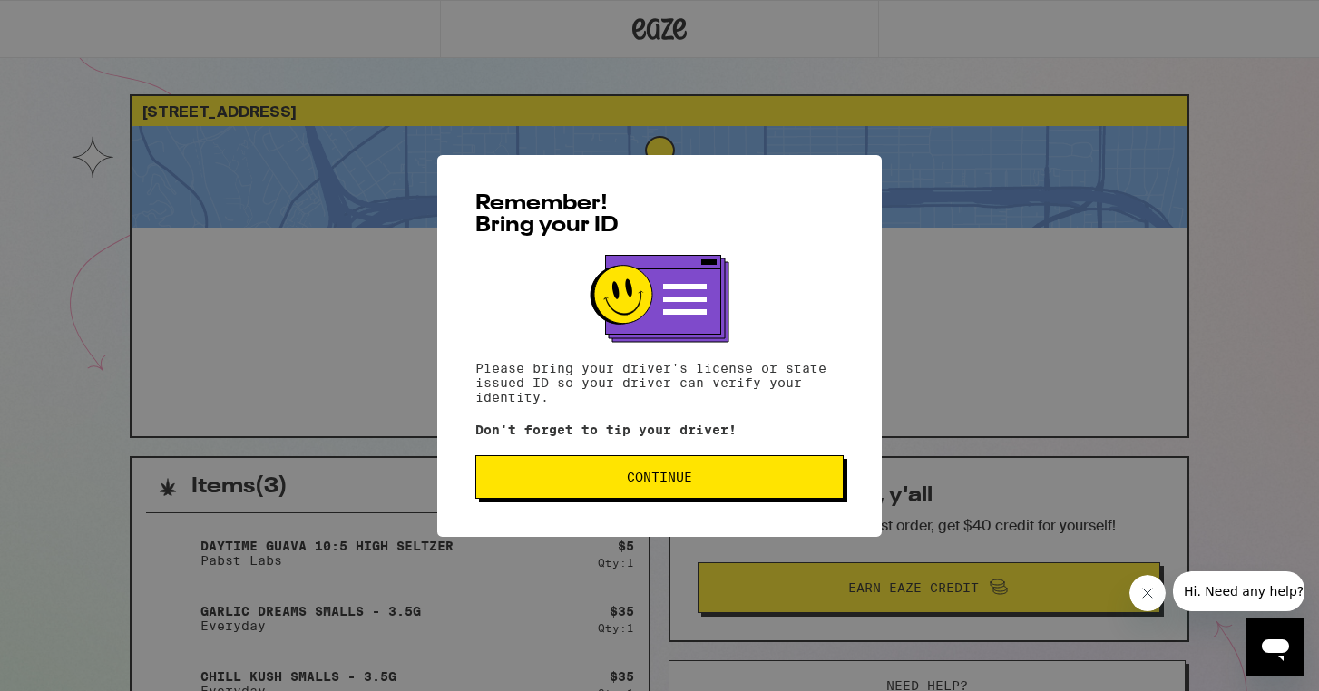
click at [553, 466] on button "Continue" at bounding box center [659, 477] width 368 height 44
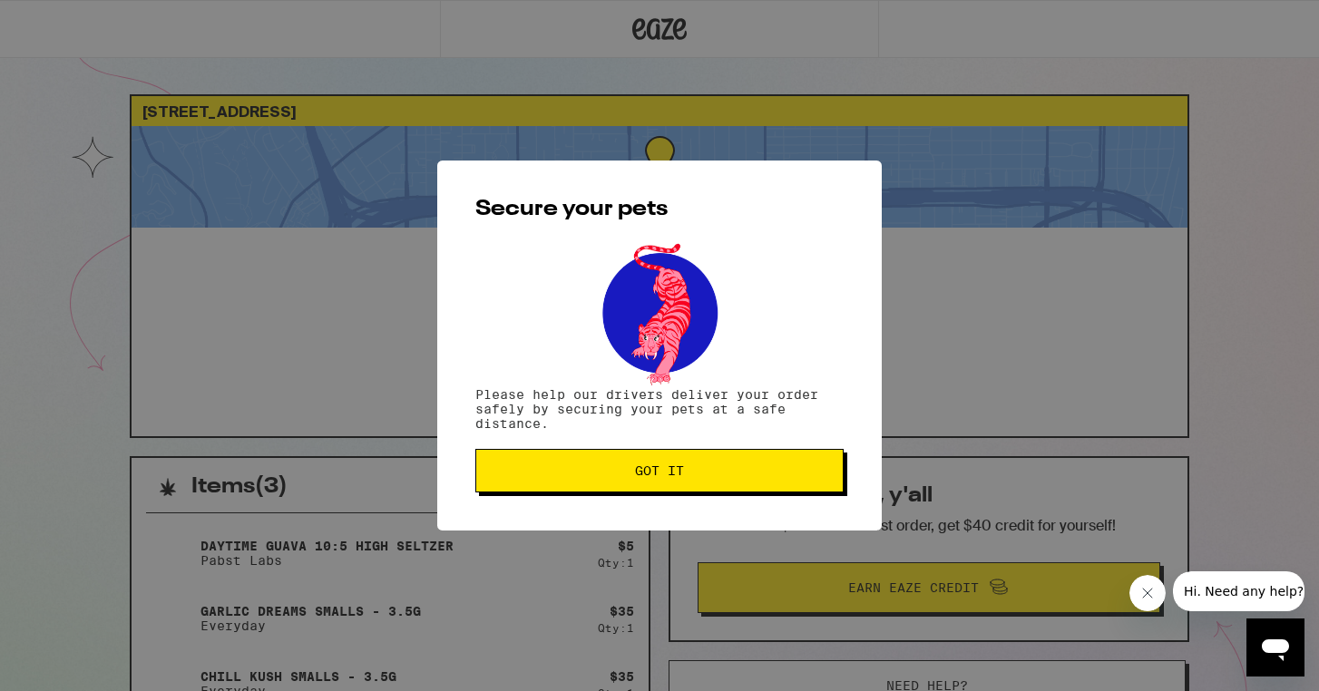
click at [553, 466] on button "Got it" at bounding box center [659, 471] width 368 height 44
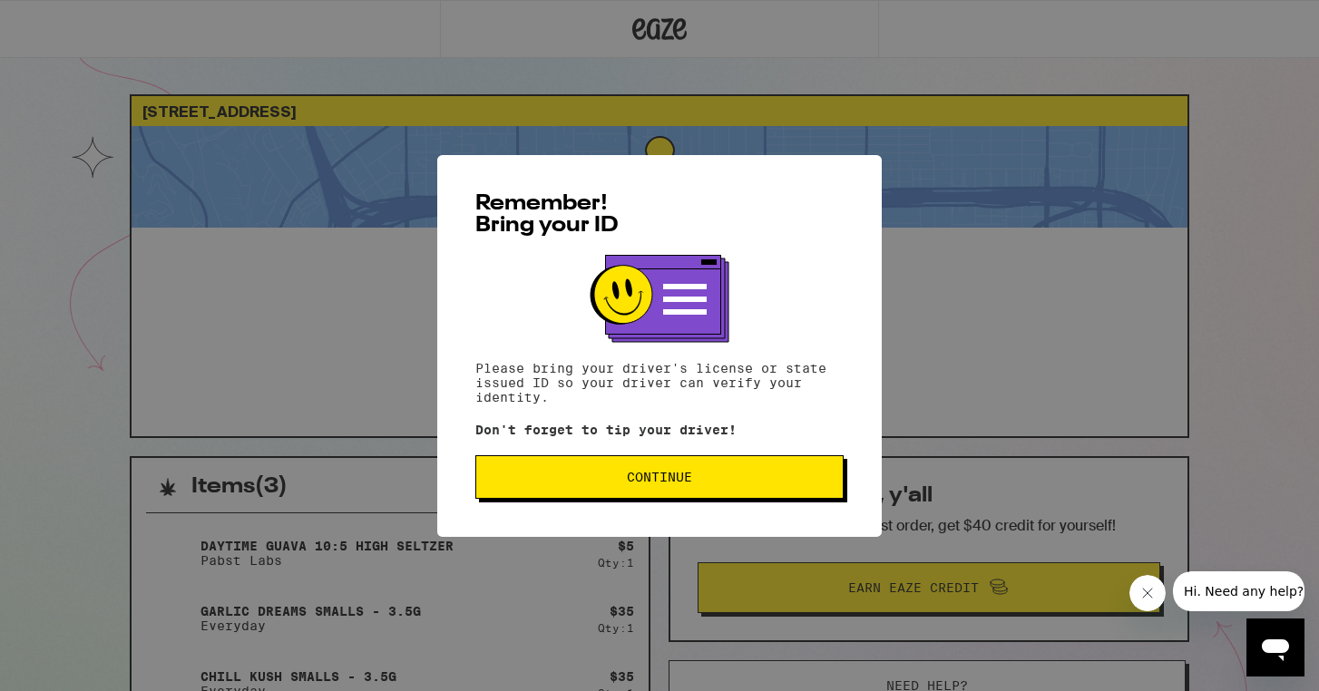
click at [587, 491] on button "Continue" at bounding box center [659, 477] width 368 height 44
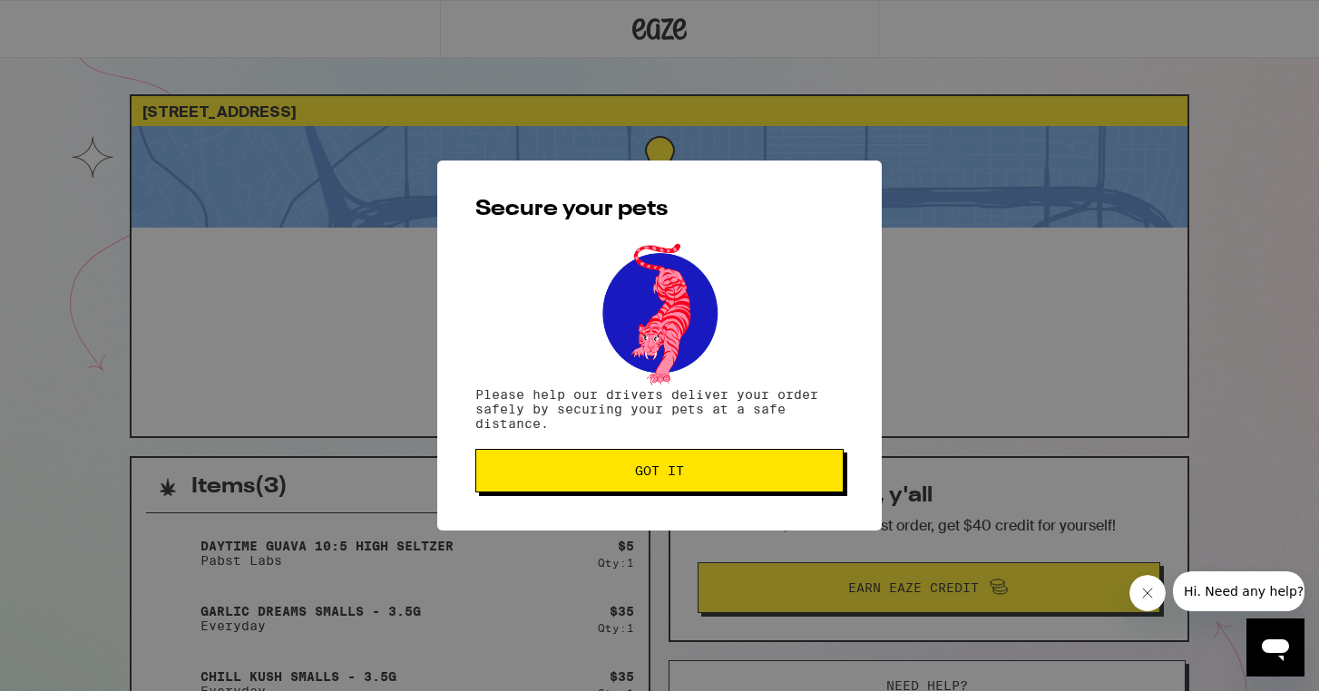
click at [587, 491] on button "Got it" at bounding box center [659, 471] width 368 height 44
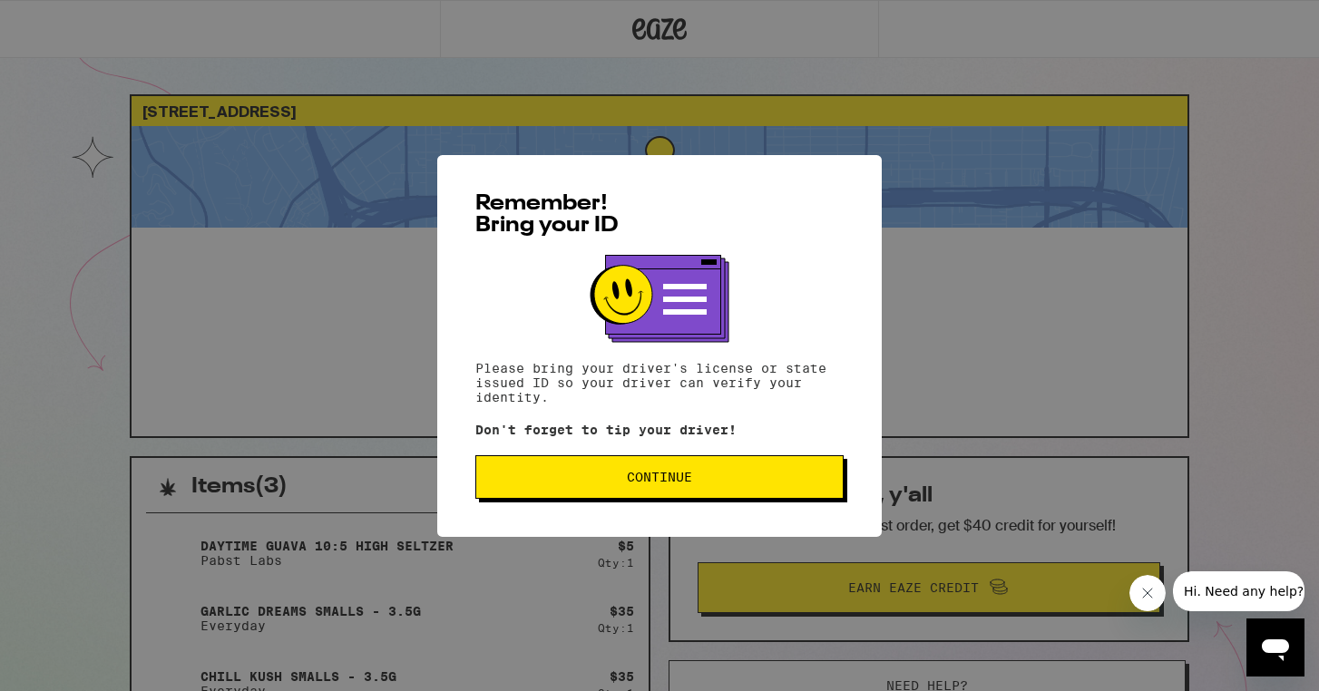
click at [723, 466] on button "Continue" at bounding box center [659, 477] width 368 height 44
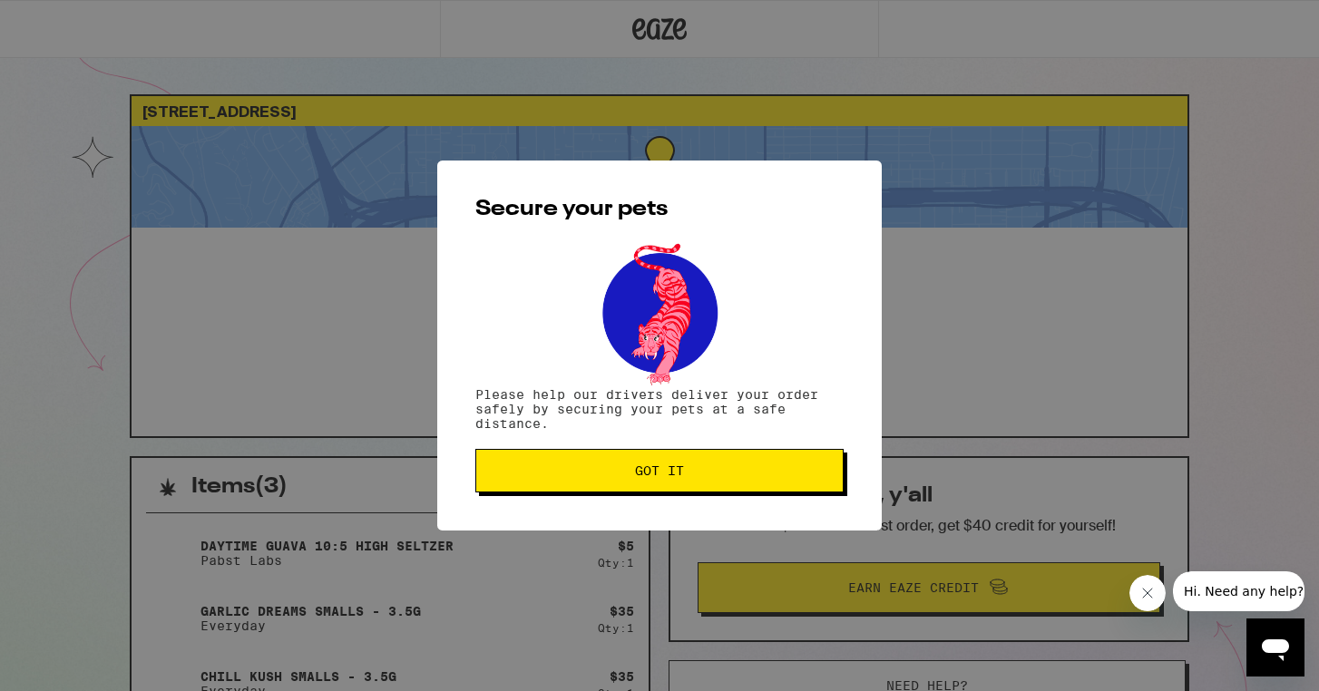
click at [723, 466] on button "Got it" at bounding box center [659, 471] width 368 height 44
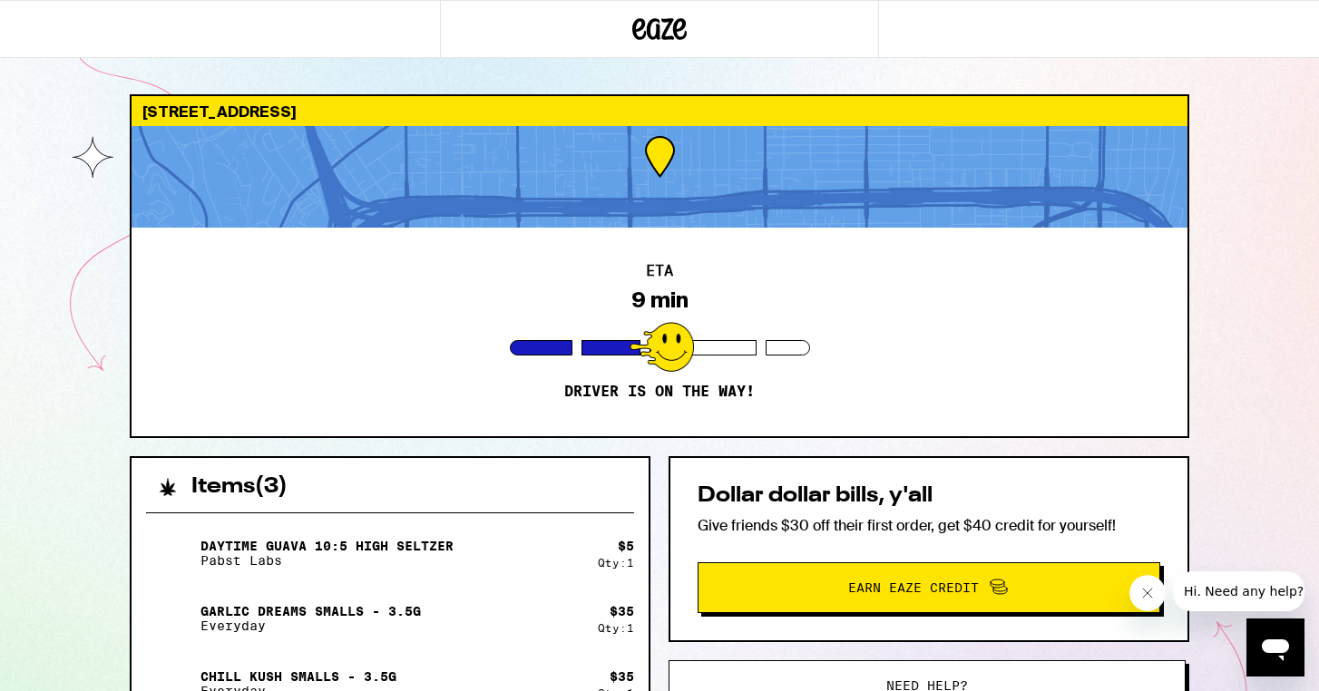
click at [34, 367] on div "449 N Catalina Ave Pasadena 91106 ETA 9 min Driver is on the way! Items ( 3 ) D…" at bounding box center [659, 494] width 1319 height 989
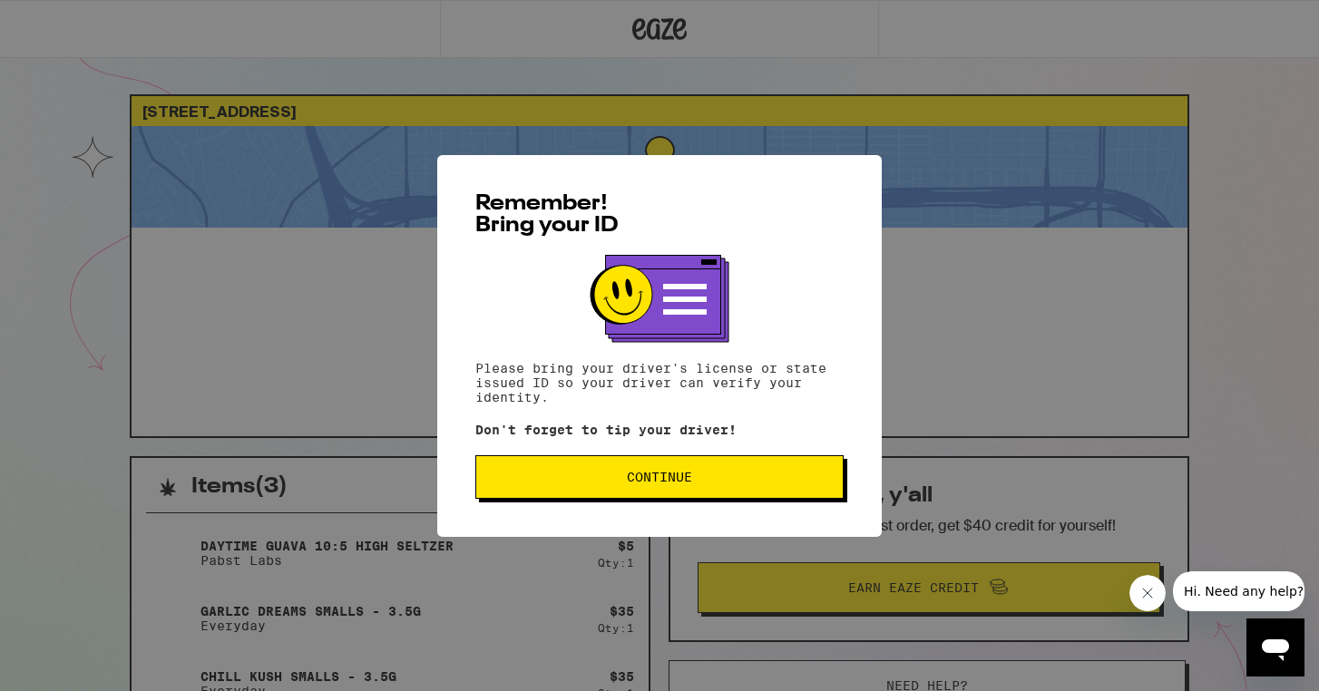
click at [642, 495] on button "Continue" at bounding box center [659, 477] width 368 height 44
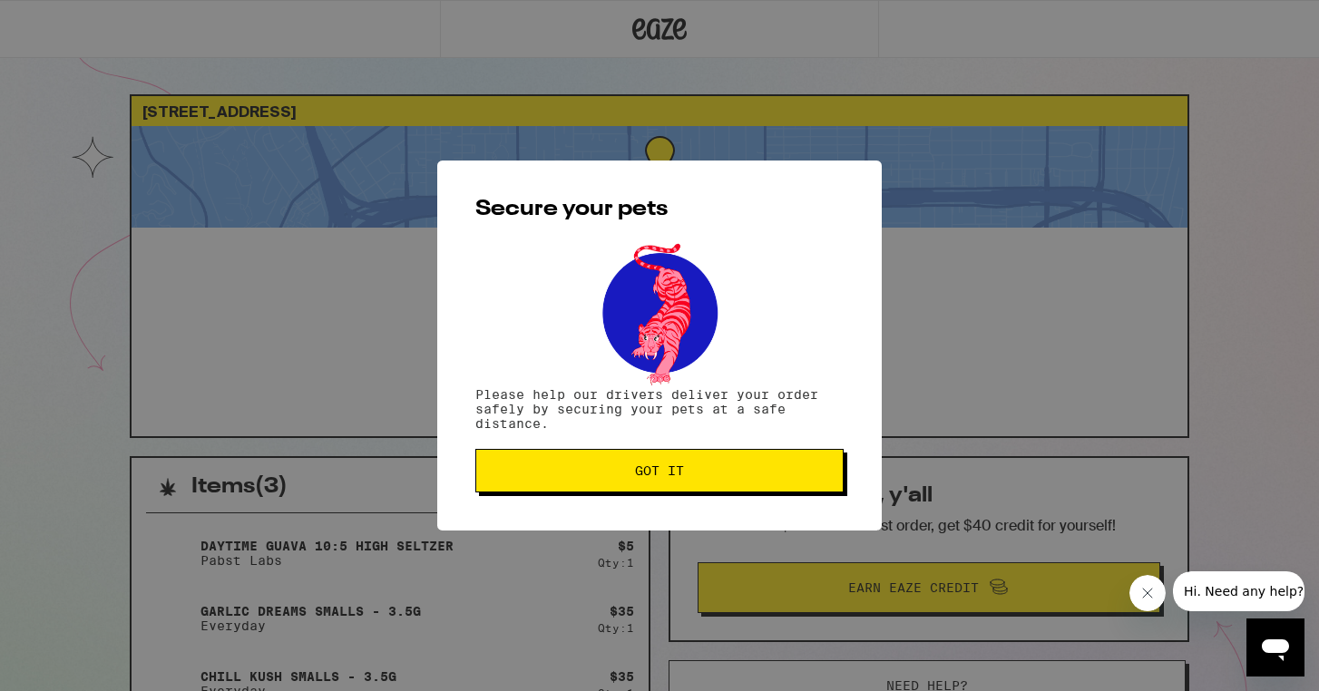
click at [642, 495] on div "Secure your pets Please help our drivers deliver your order safely by securing …" at bounding box center [659, 346] width 445 height 370
click at [648, 477] on span "Got it" at bounding box center [659, 471] width 49 height 13
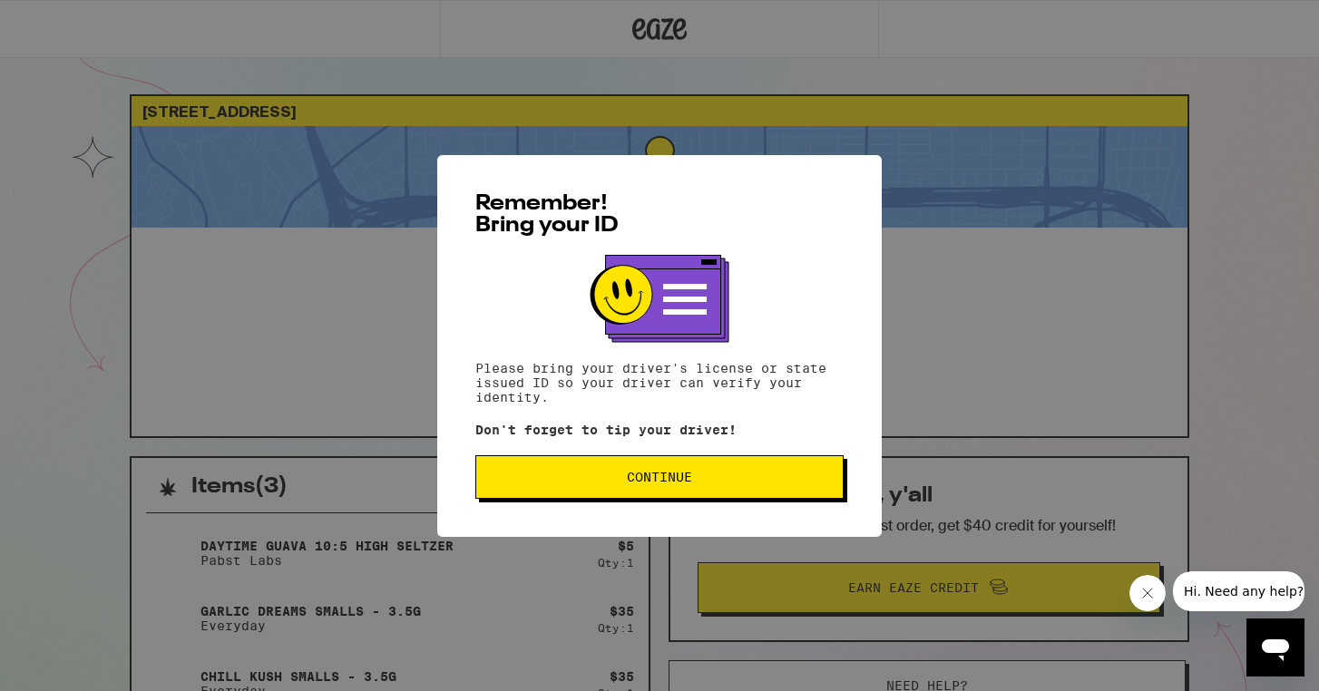
click at [710, 476] on span "Continue" at bounding box center [660, 477] width 338 height 13
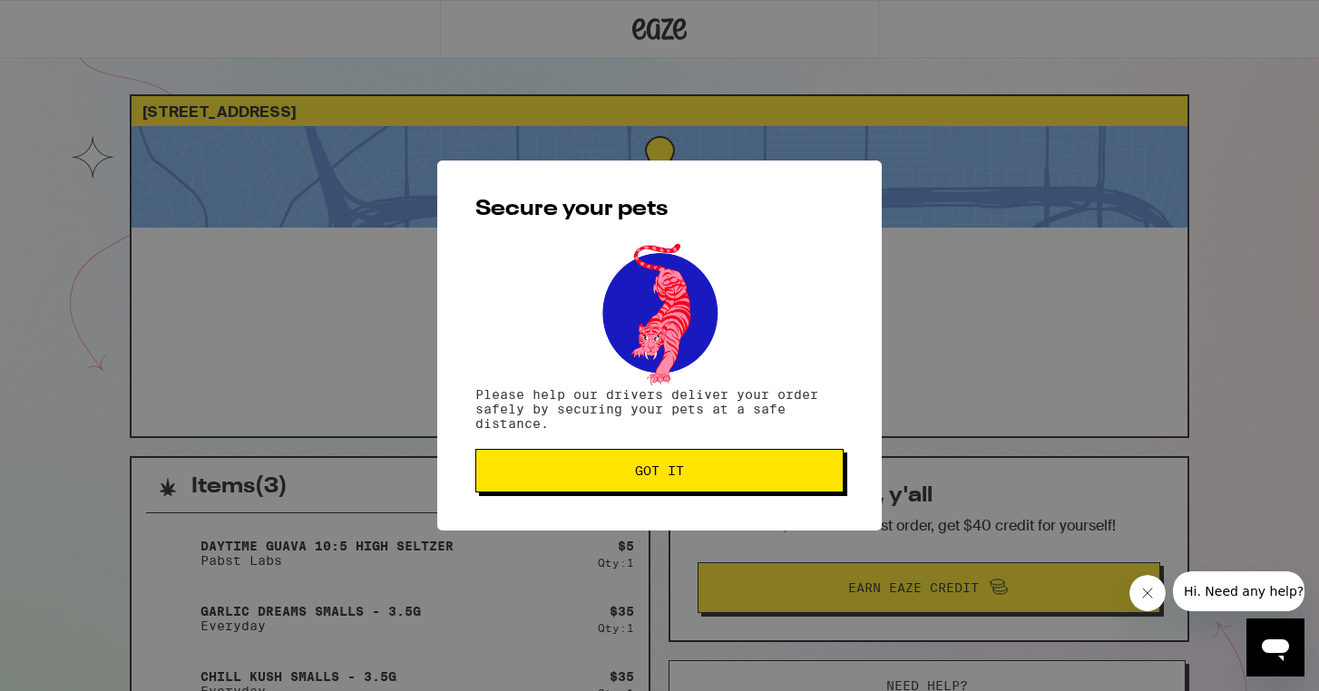
click at [710, 476] on span "Got it" at bounding box center [660, 471] width 338 height 13
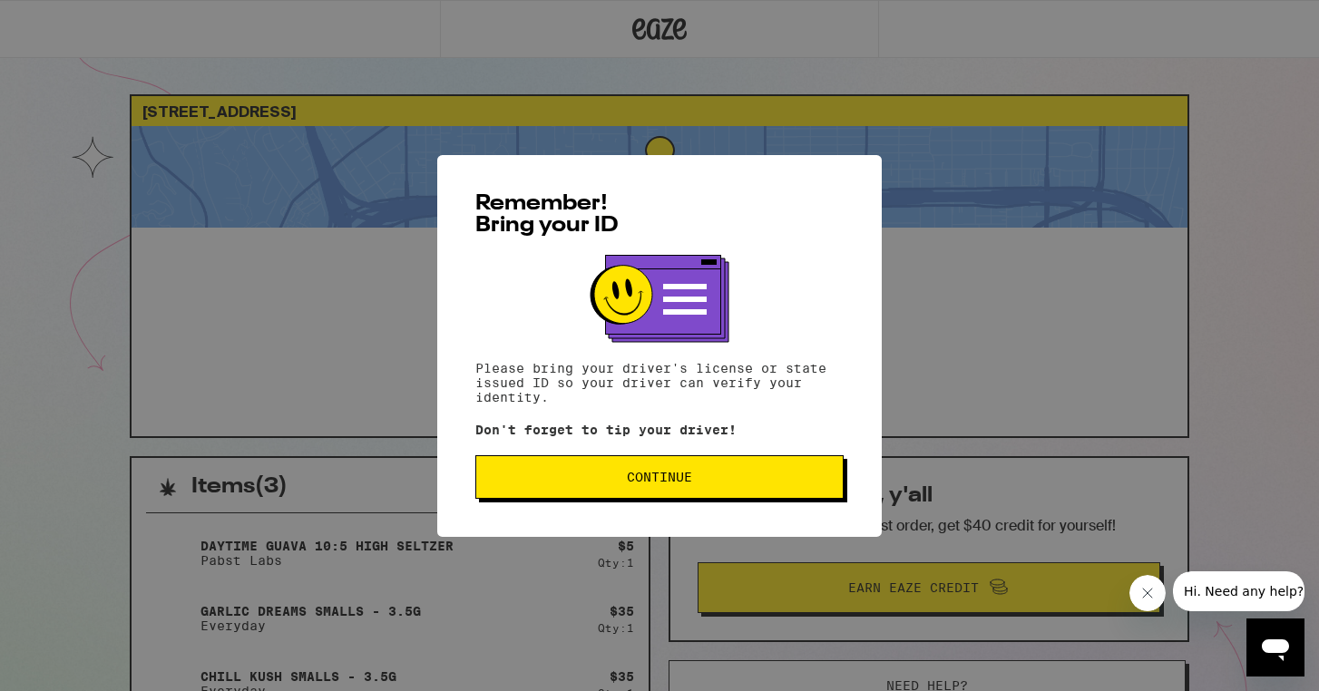
click at [698, 488] on button "Continue" at bounding box center [659, 477] width 368 height 44
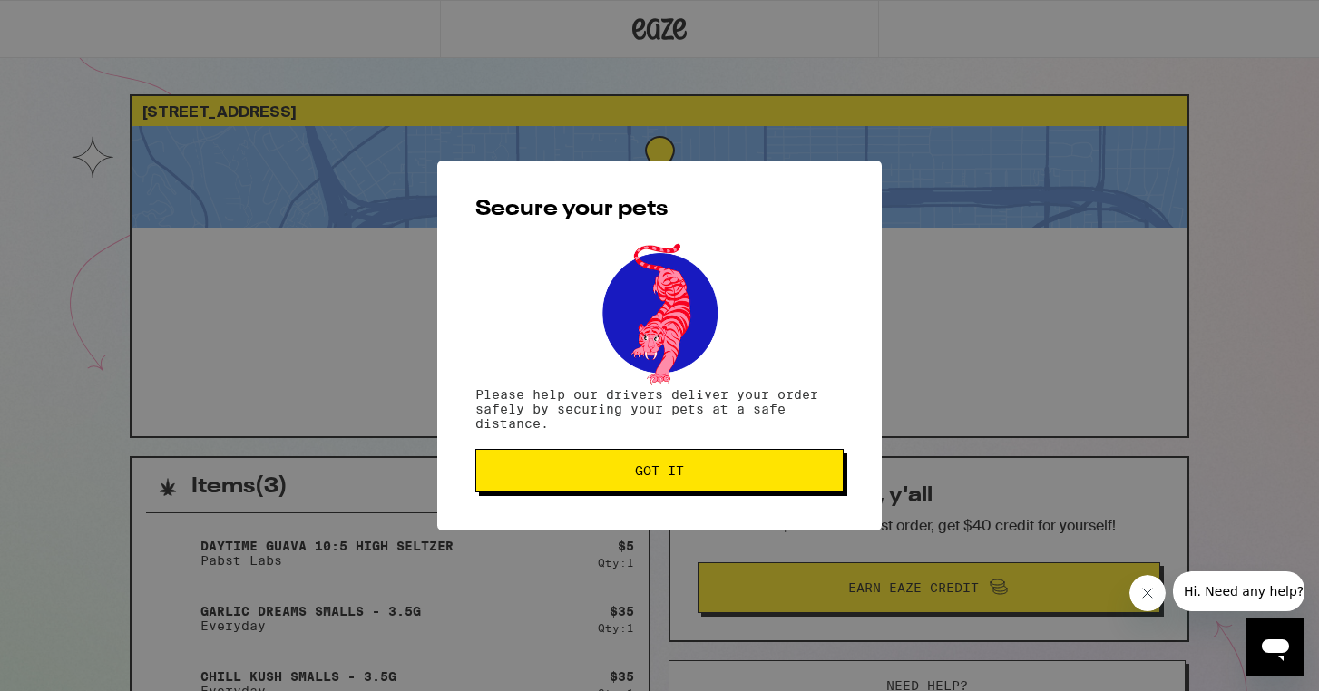
click at [698, 488] on button "Got it" at bounding box center [659, 471] width 368 height 44
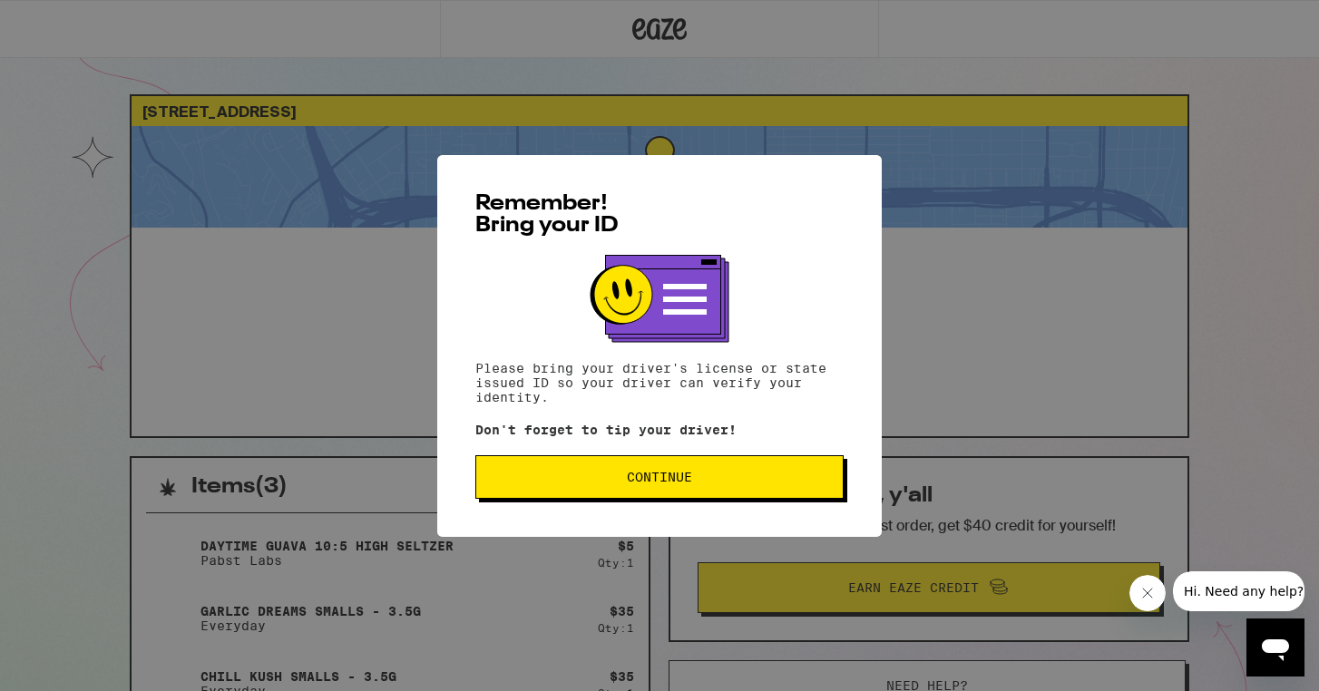
click at [672, 480] on span "Continue" at bounding box center [659, 477] width 65 height 13
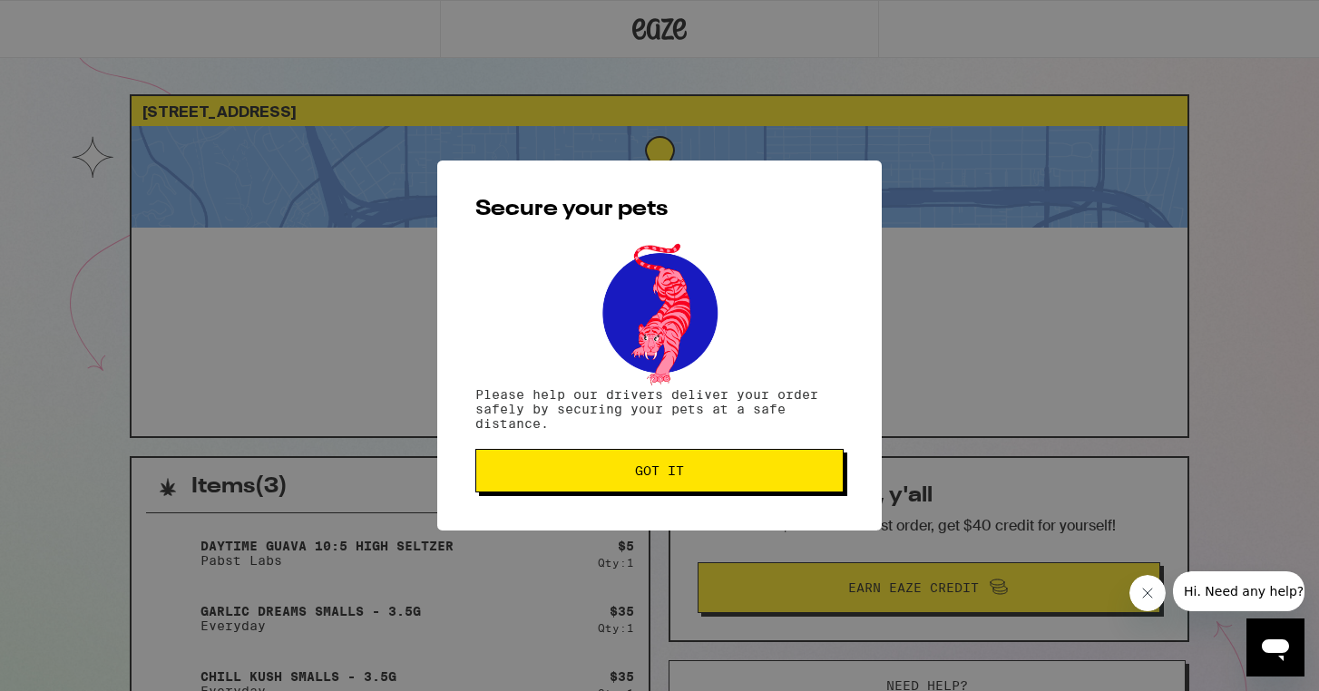
click at [672, 477] on span "Got it" at bounding box center [659, 471] width 49 height 13
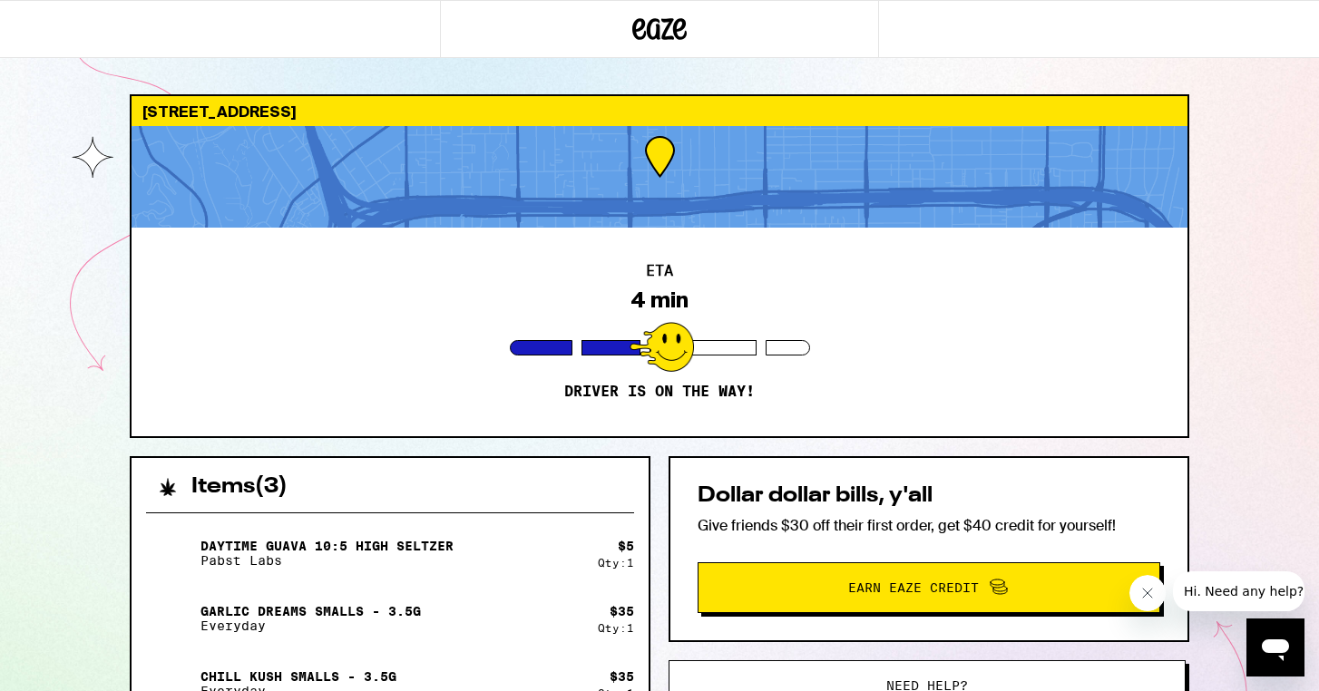
click at [1013, 39] on div at bounding box center [659, 29] width 1319 height 58
click at [994, 42] on div at bounding box center [659, 29] width 1319 height 58
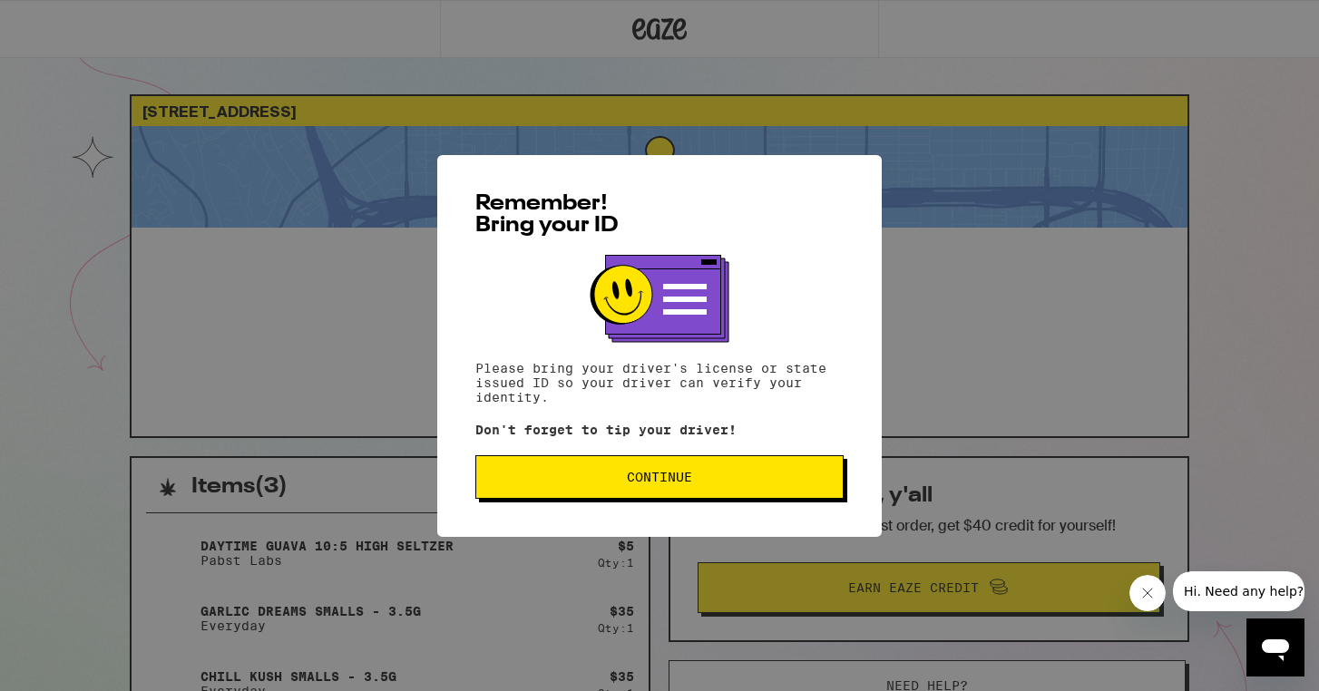
click at [623, 476] on span "Continue" at bounding box center [660, 477] width 338 height 13
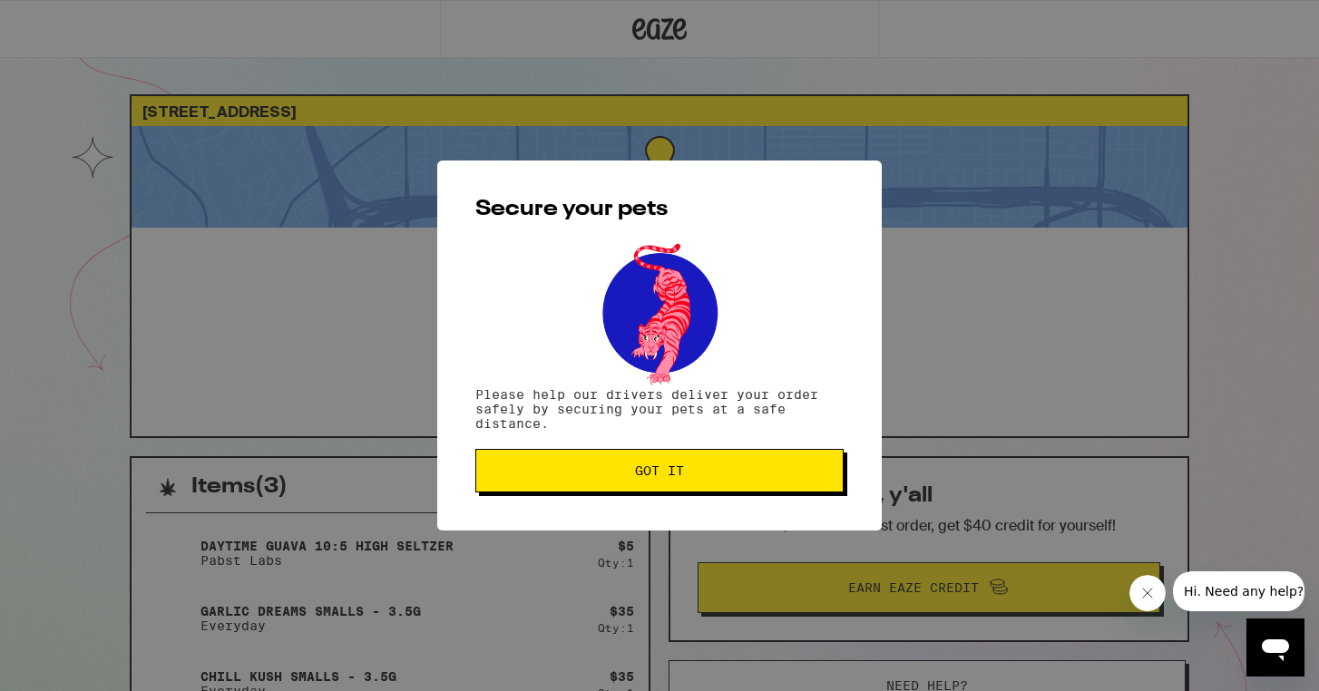
click at [623, 476] on span "Got it" at bounding box center [660, 471] width 338 height 13
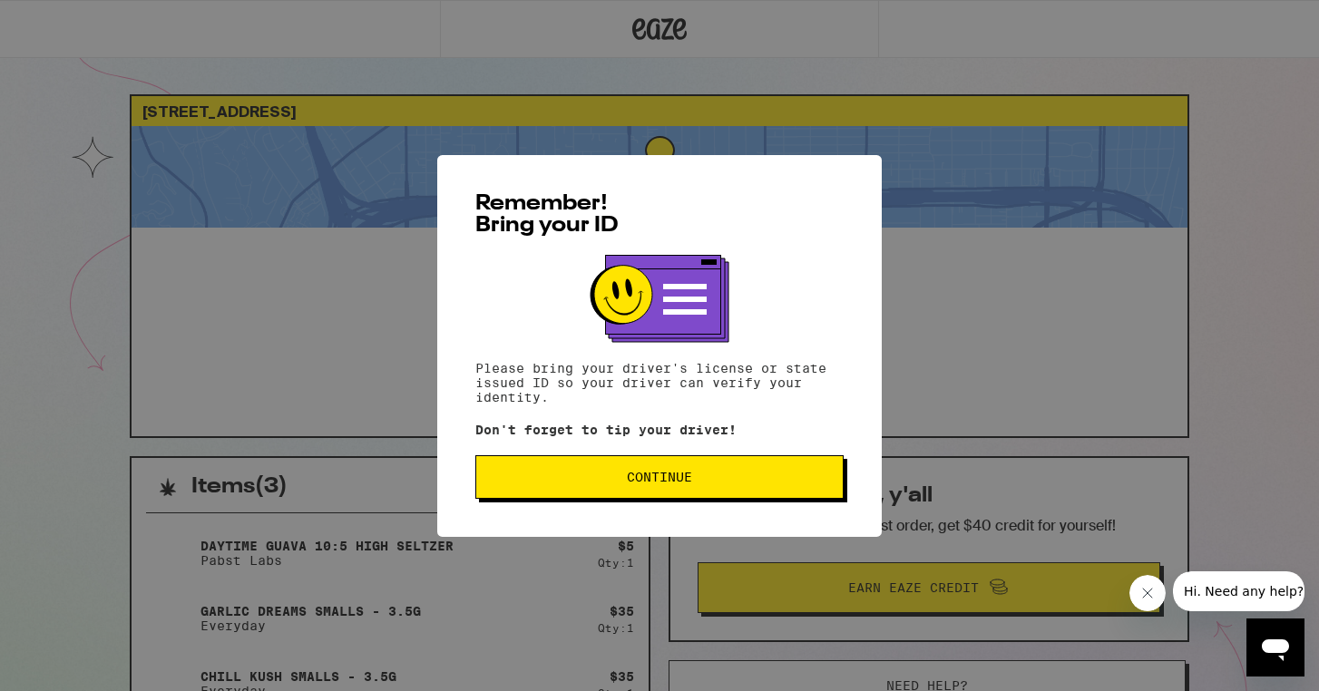
click at [677, 465] on button "Continue" at bounding box center [659, 477] width 368 height 44
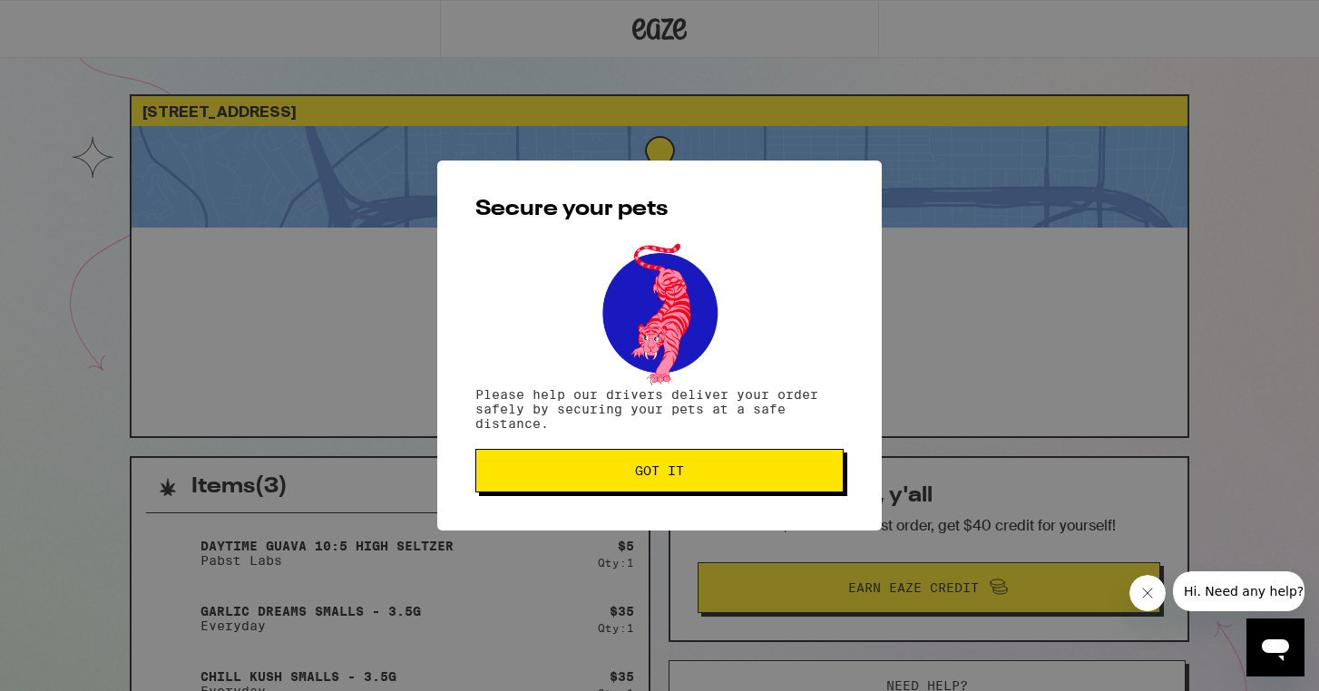
click at [677, 465] on span "Got it" at bounding box center [659, 471] width 49 height 13
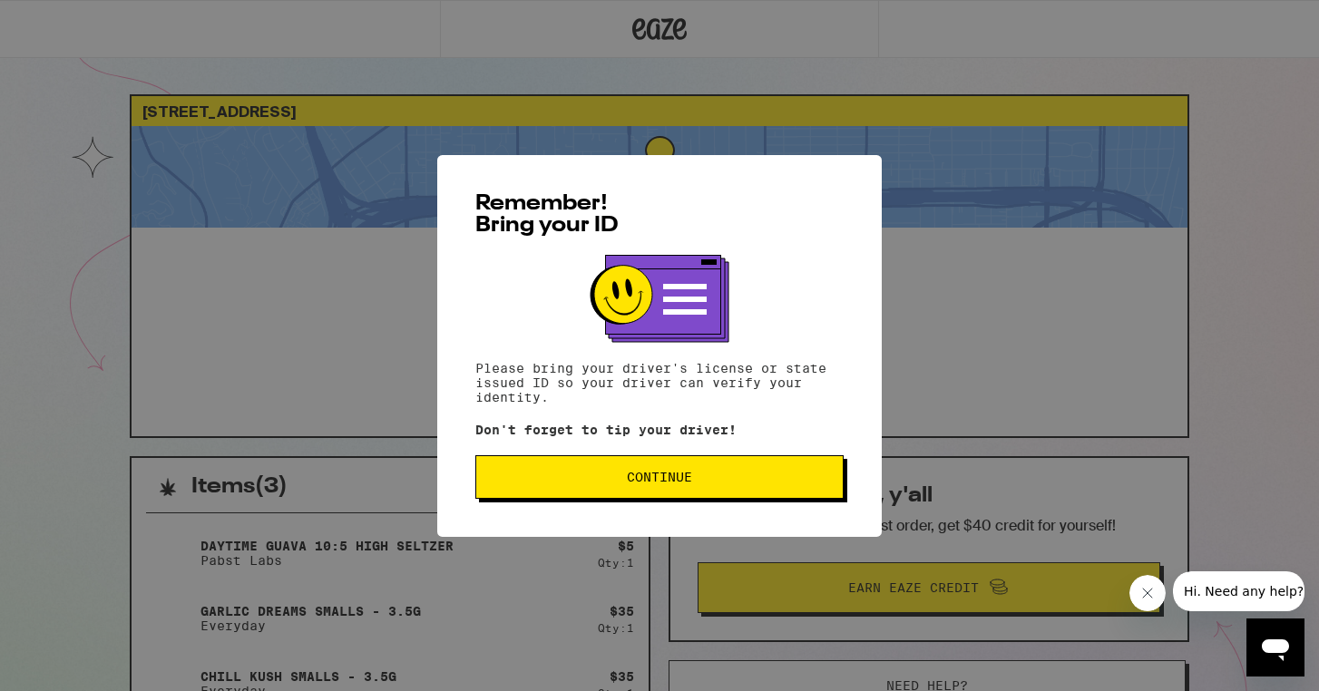
click at [677, 484] on span "Continue" at bounding box center [659, 477] width 65 height 13
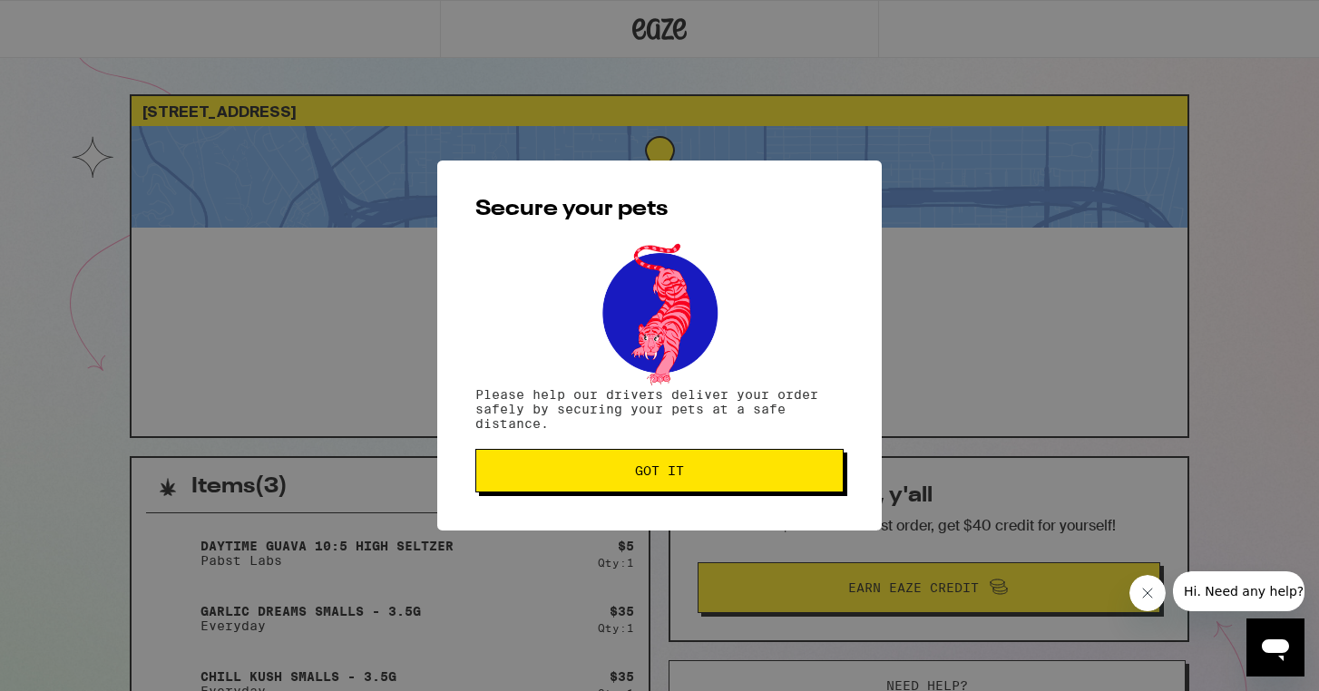
click at [677, 485] on button "Got it" at bounding box center [659, 471] width 368 height 44
